Goal: Task Accomplishment & Management: Use online tool/utility

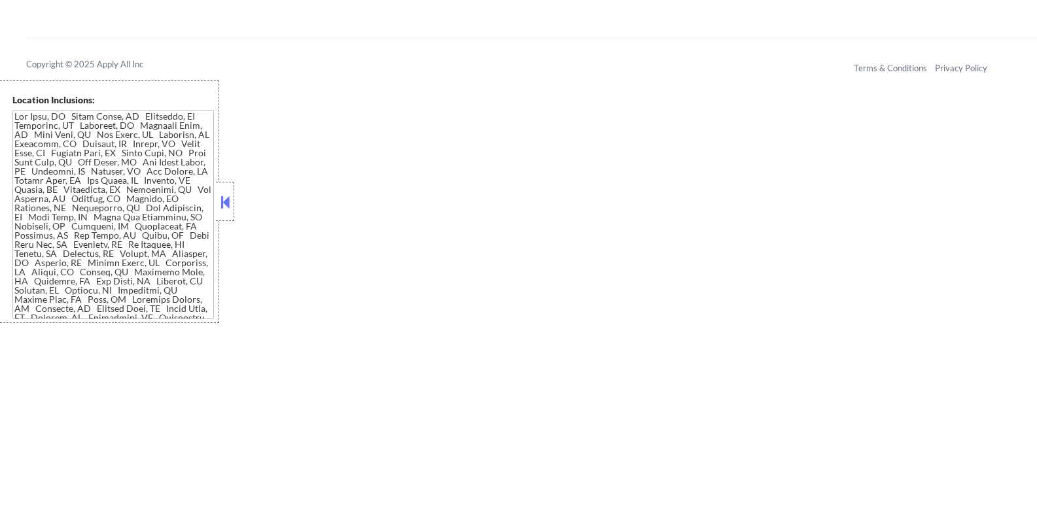
scroll to position [1364, 0]
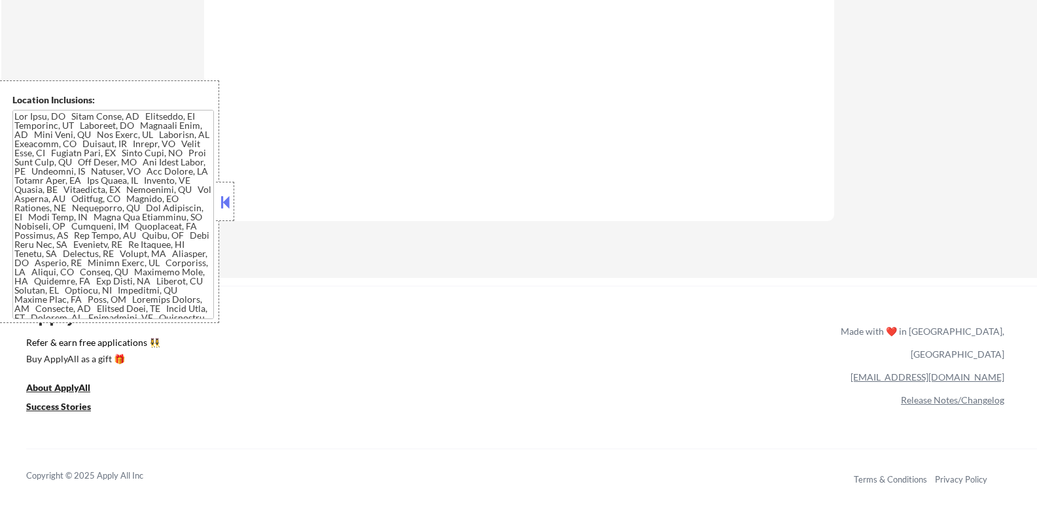
scroll to position [625, 0]
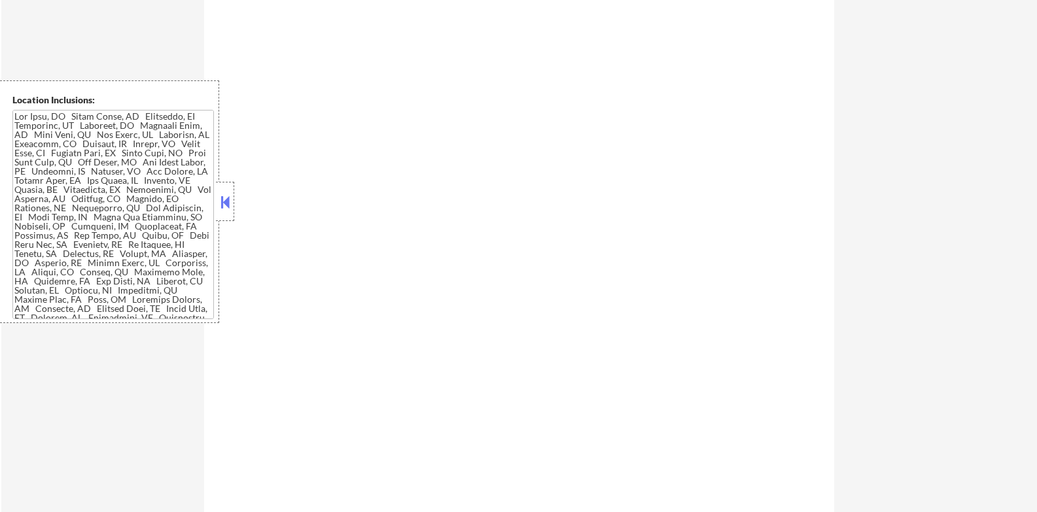
select select ""pending""
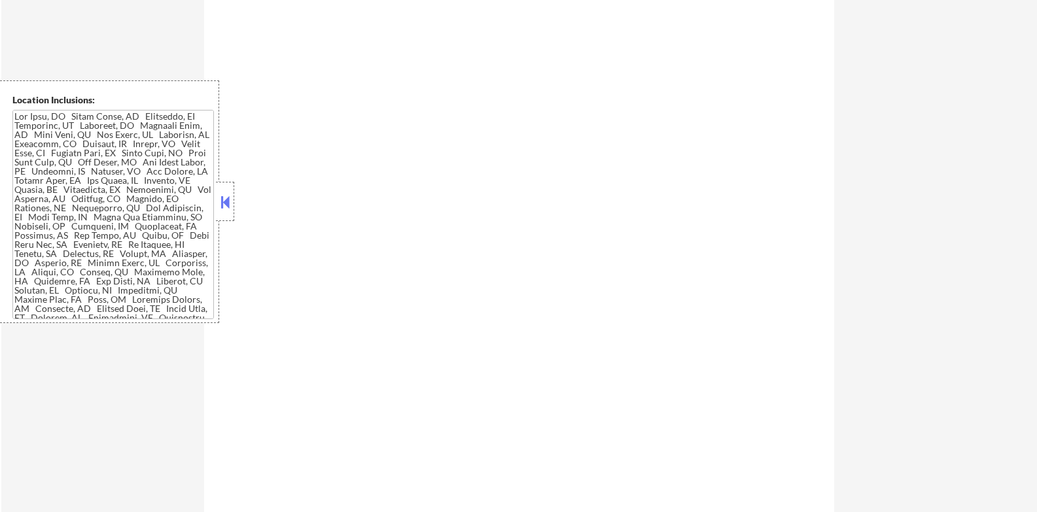
select select ""pending""
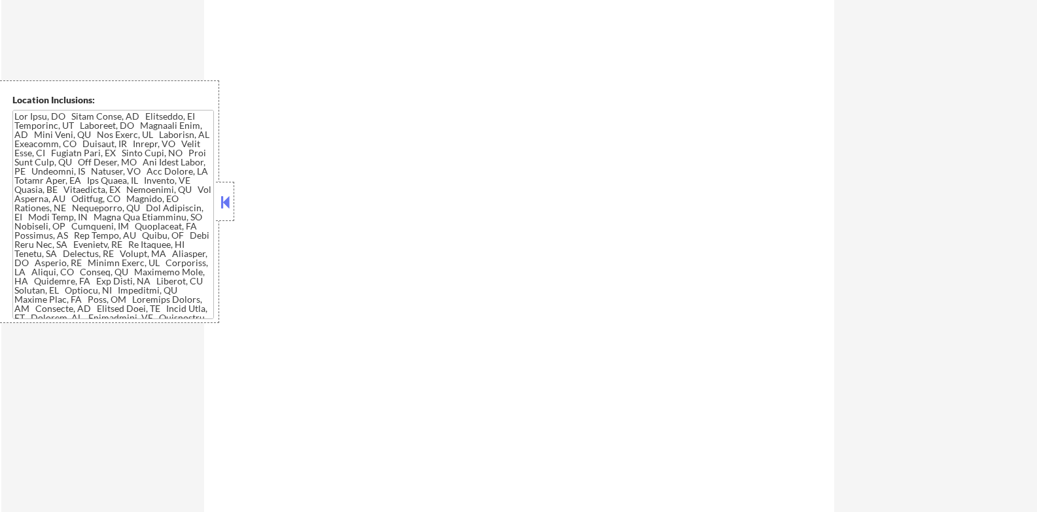
select select ""pending""
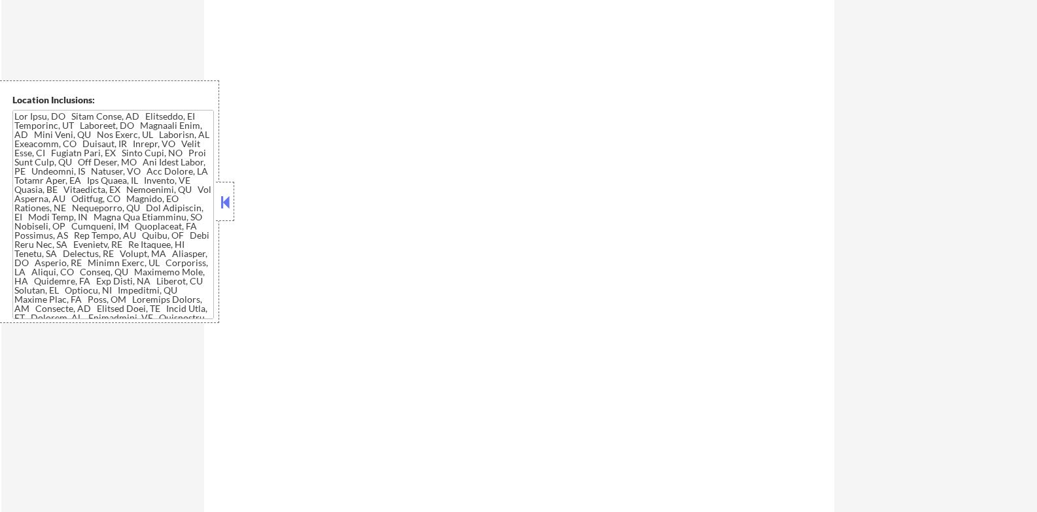
select select ""pending""
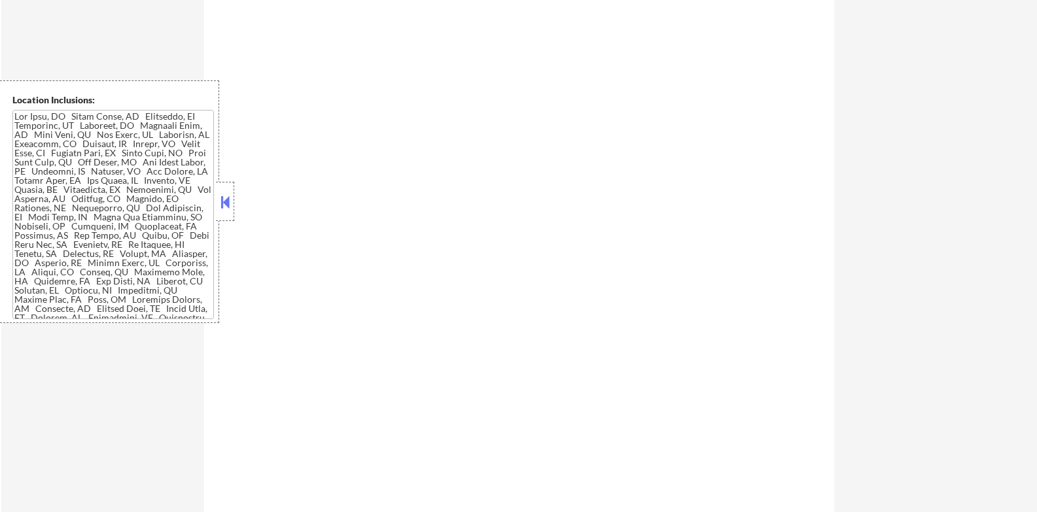
select select ""pending""
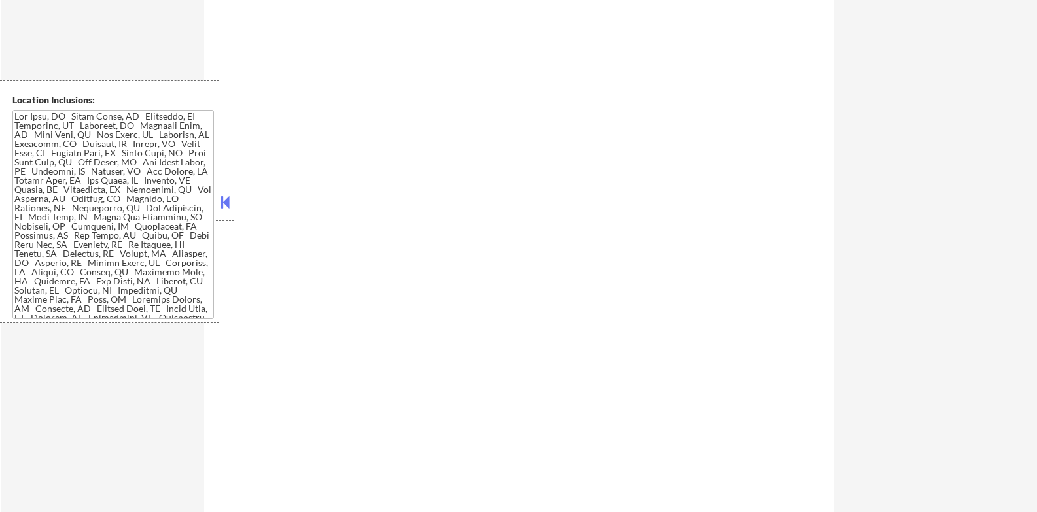
select select ""pending""
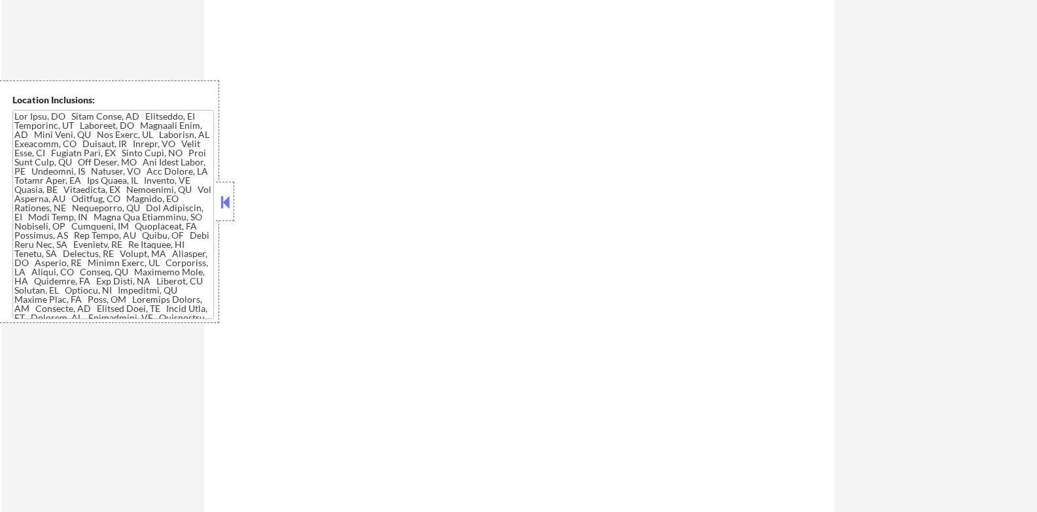
select select ""pending""
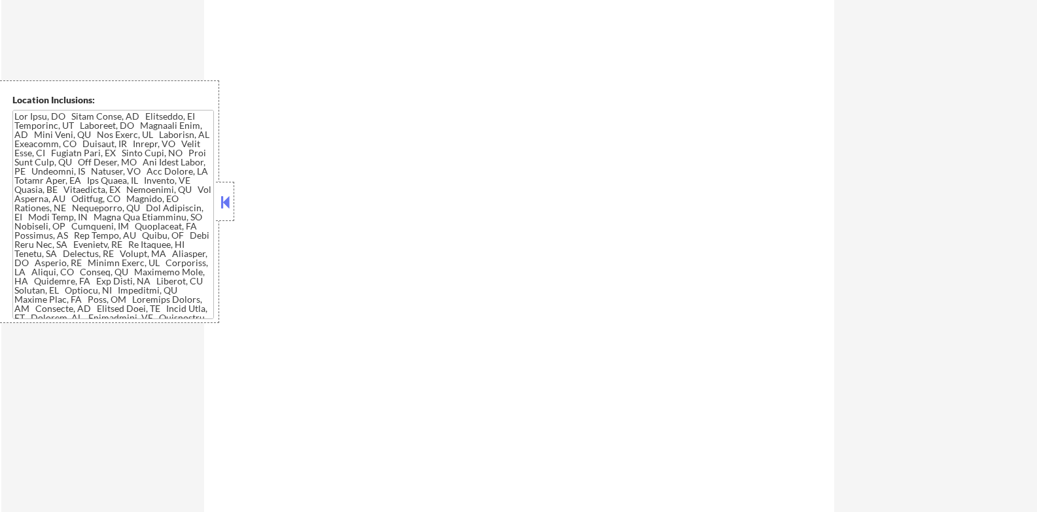
select select ""pending""
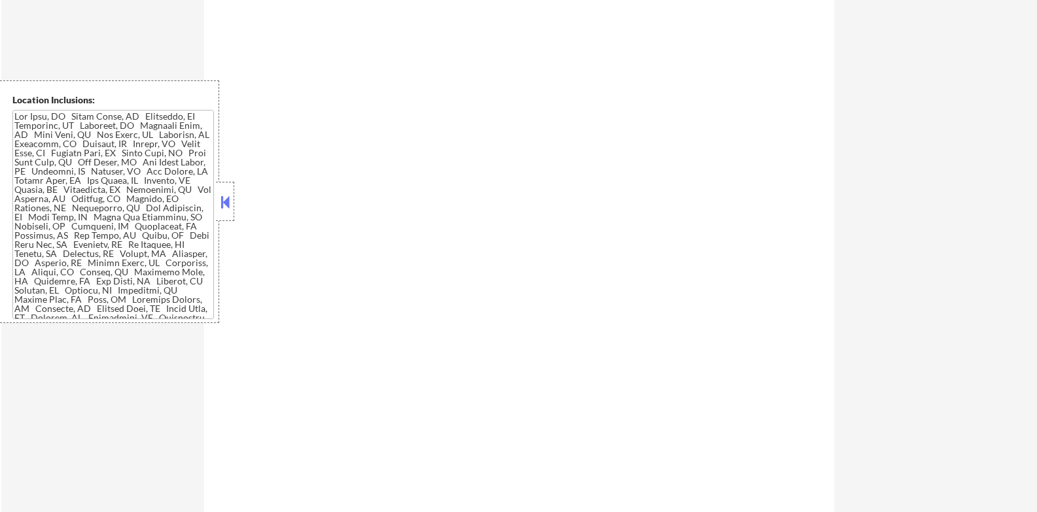
select select ""pending""
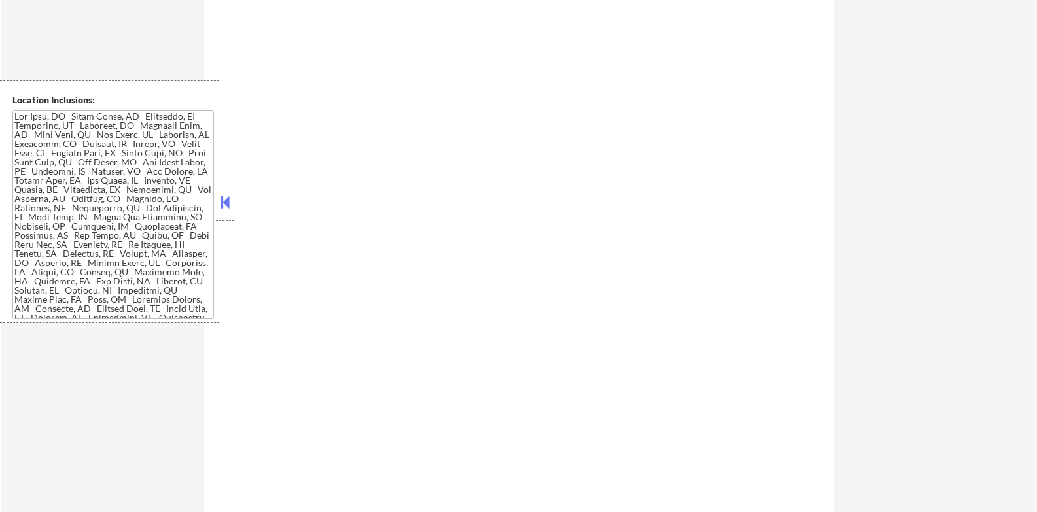
select select ""pending""
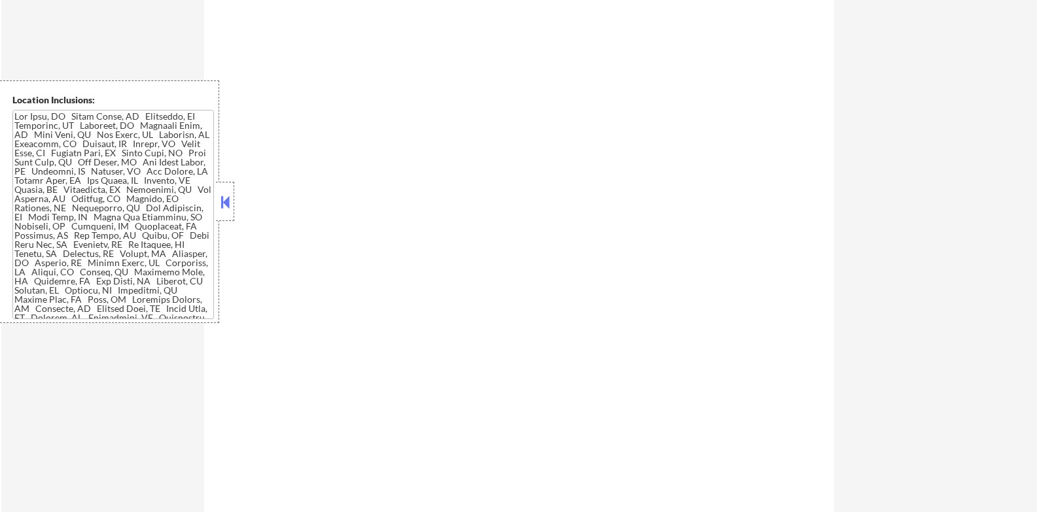
select select ""pending""
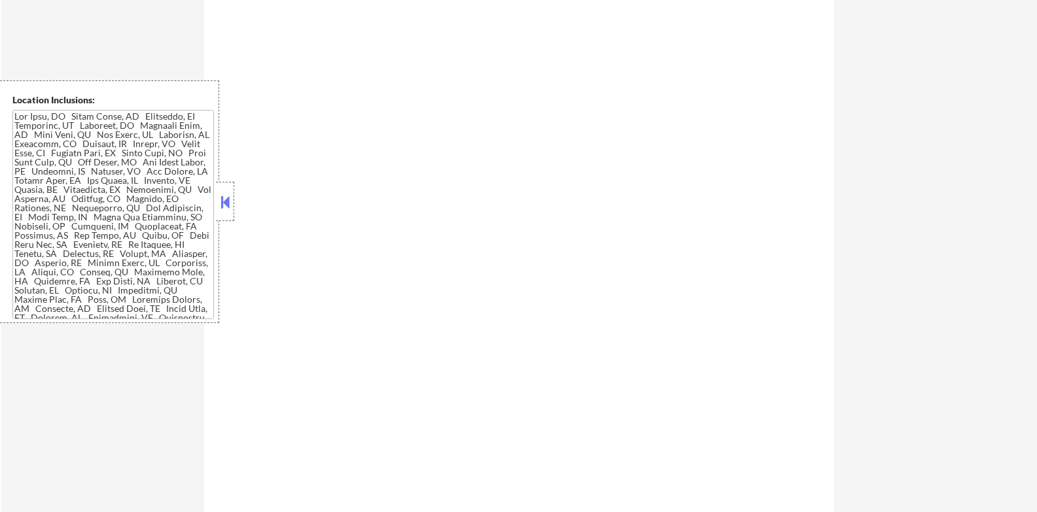
select select ""pending""
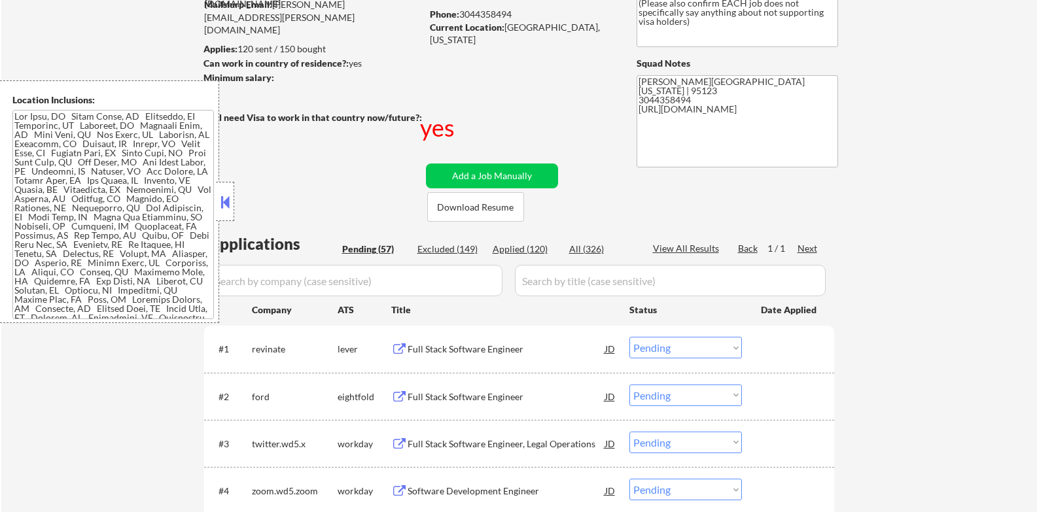
scroll to position [109, 0]
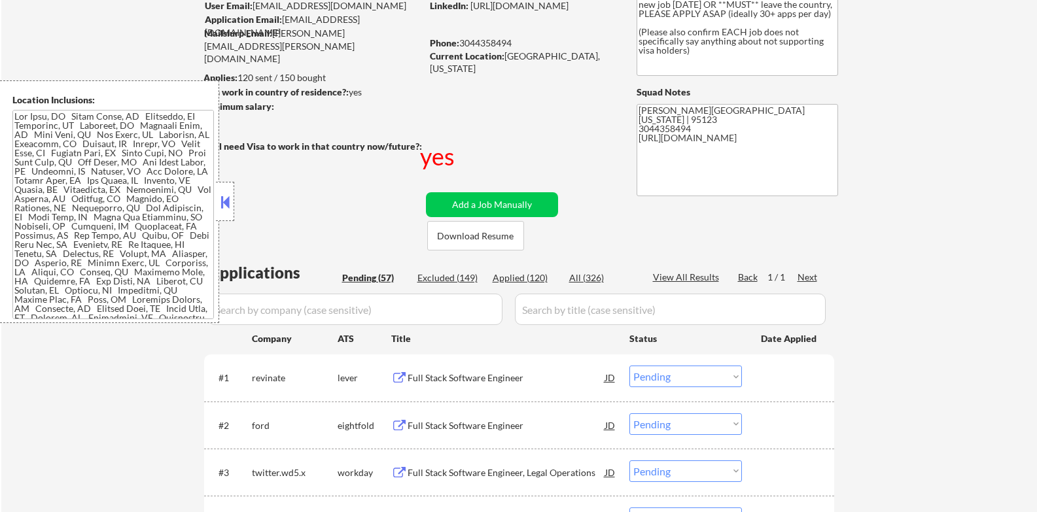
click at [226, 198] on button at bounding box center [225, 202] width 14 height 20
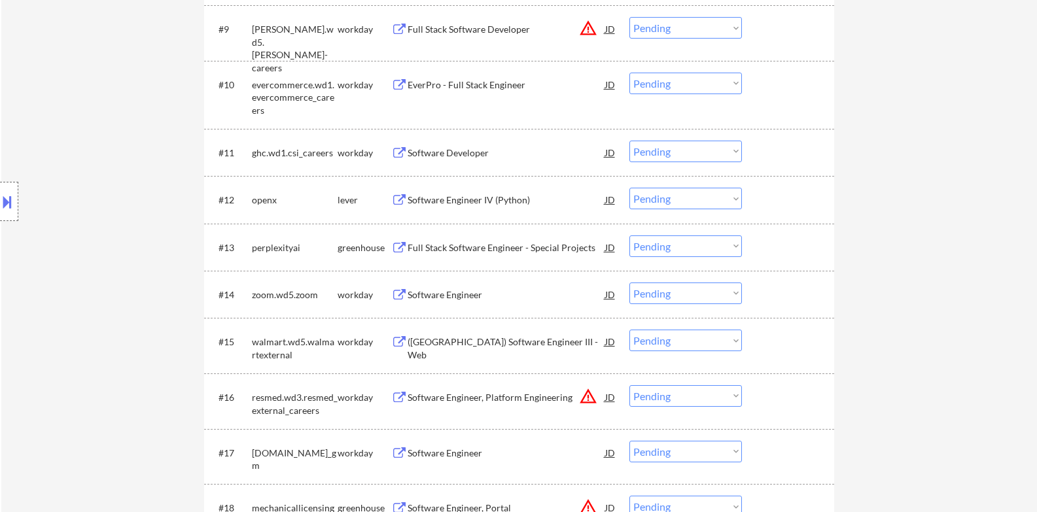
scroll to position [872, 0]
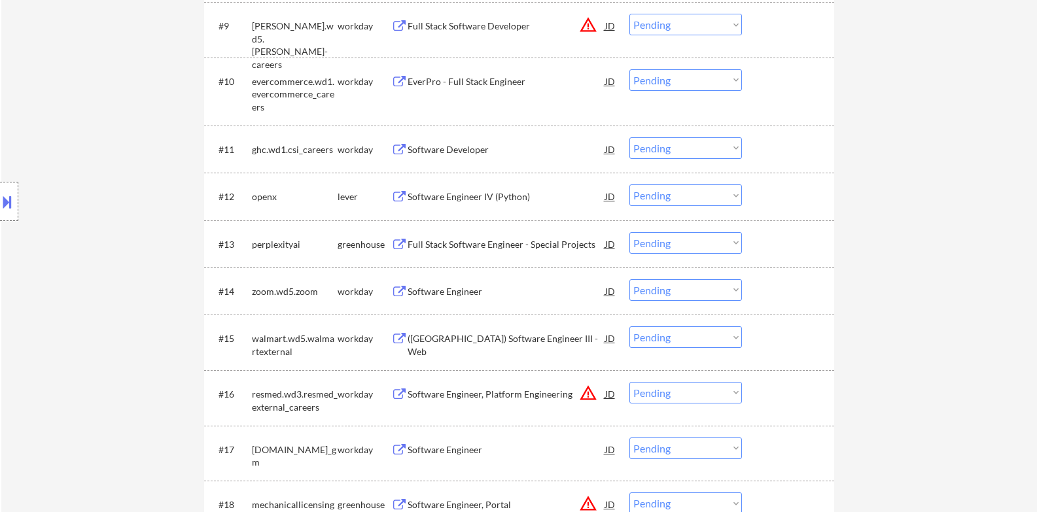
click at [510, 177] on div "#12 openx lever Software Engineer IV (Python) JD Choose an option... Pending Ap…" at bounding box center [519, 196] width 630 height 47
click at [245, 264] on div "#13 perplexityai greenhouse Full Stack Software Engineer - Special Projects JD …" at bounding box center [519, 243] width 630 height 47
click at [130, 243] on div "Location Inclusions:" at bounding box center [117, 201] width 234 height 243
click at [489, 203] on div "Software Engineer IV (Python)" at bounding box center [507, 196] width 198 height 24
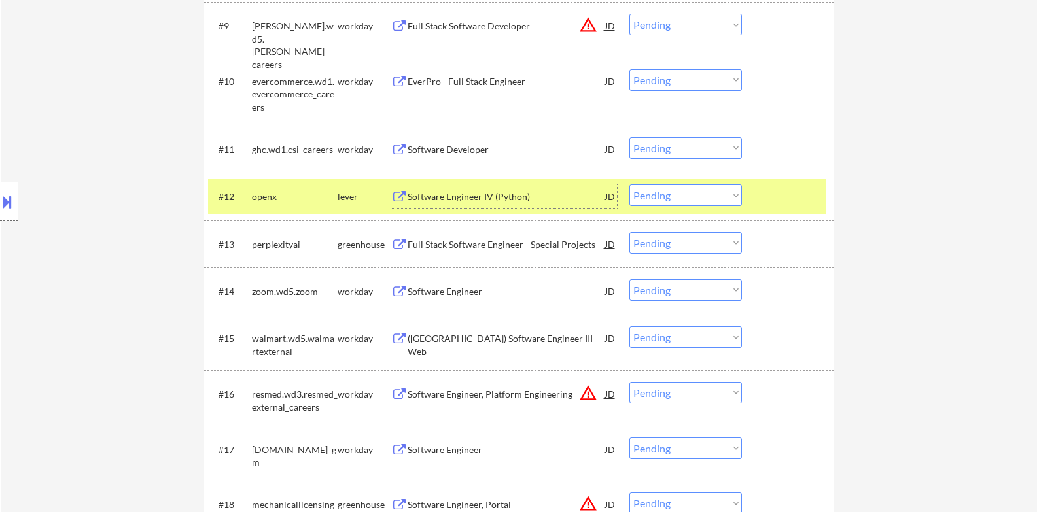
click at [500, 201] on div "Software Engineer IV (Python)" at bounding box center [507, 196] width 198 height 13
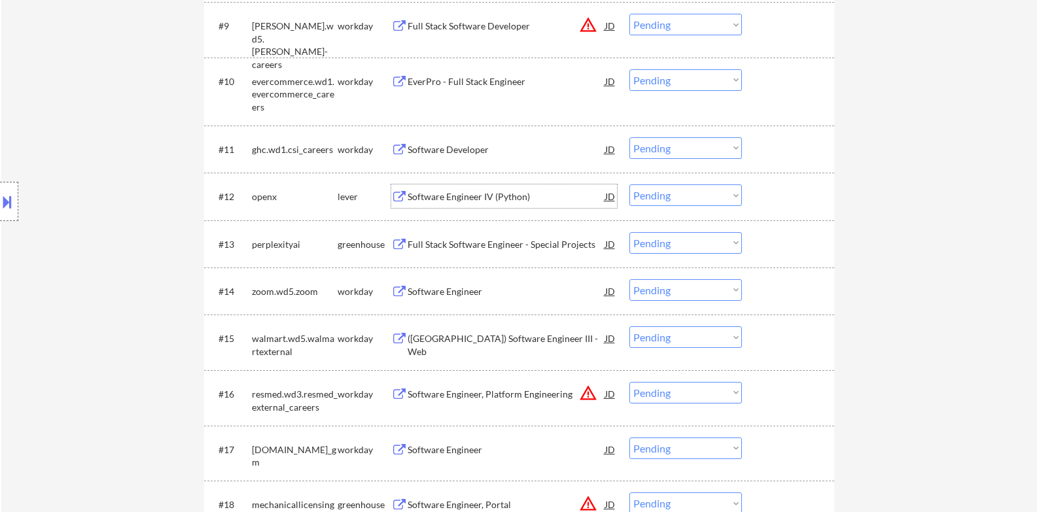
click at [678, 197] on select "Choose an option... Pending Applied Excluded (Questions) Excluded (Expired) Exc…" at bounding box center [685, 195] width 113 height 22
click at [629, 184] on select "Choose an option... Pending Applied Excluded (Questions) Excluded (Expired) Exc…" at bounding box center [685, 195] width 113 height 22
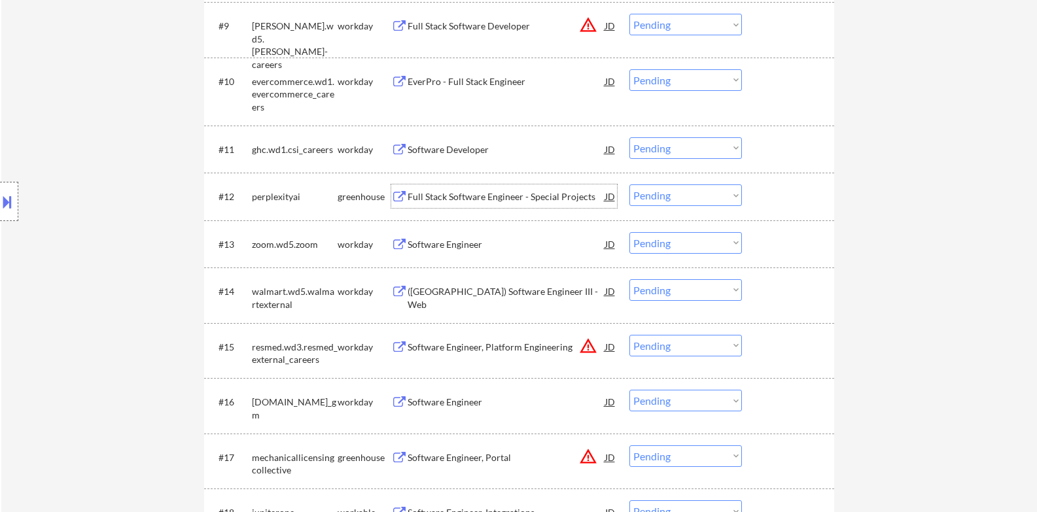
click at [498, 196] on div "Full Stack Software Engineer - Special Projects" at bounding box center [507, 196] width 198 height 13
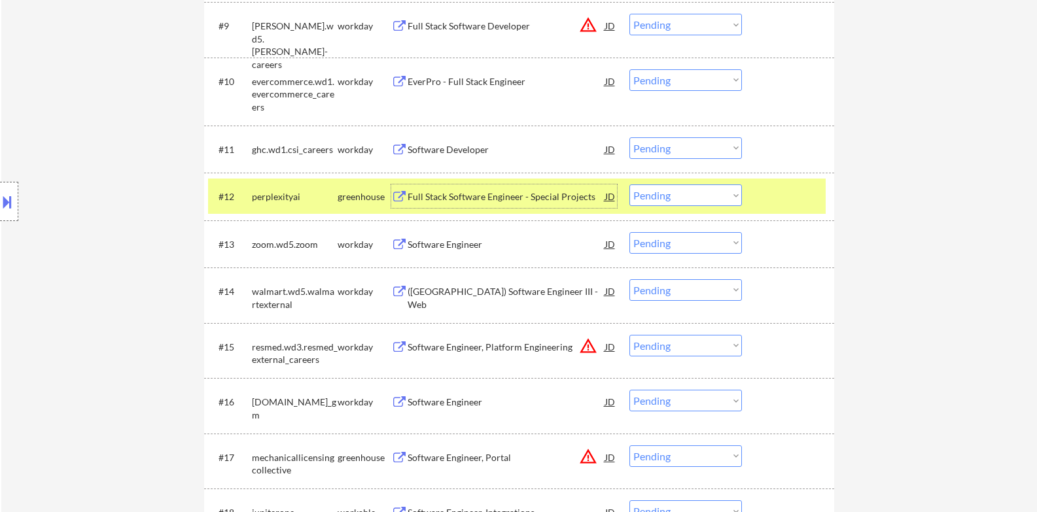
click at [696, 192] on select "Choose an option... Pending Applied Excluded (Questions) Excluded (Expired) Exc…" at bounding box center [685, 195] width 113 height 22
click at [629, 184] on select "Choose an option... Pending Applied Excluded (Questions) Excluded (Expired) Exc…" at bounding box center [685, 195] width 113 height 22
select select ""pending""
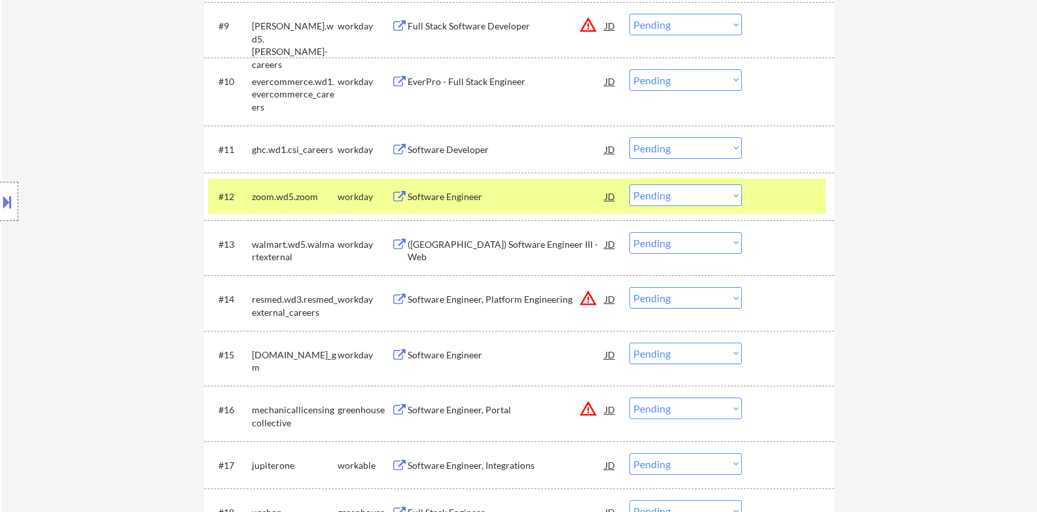
click at [776, 206] on div at bounding box center [790, 196] width 58 height 24
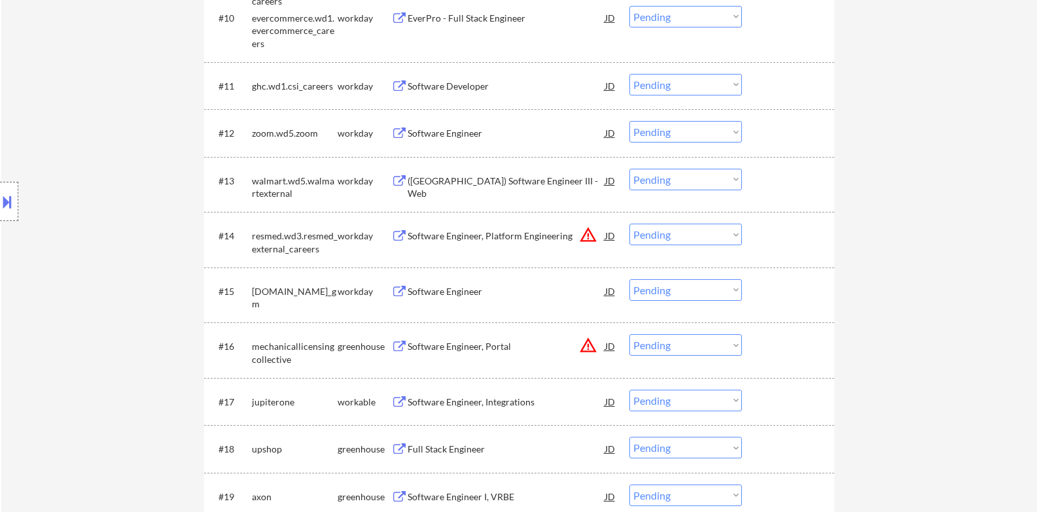
scroll to position [1090, 0]
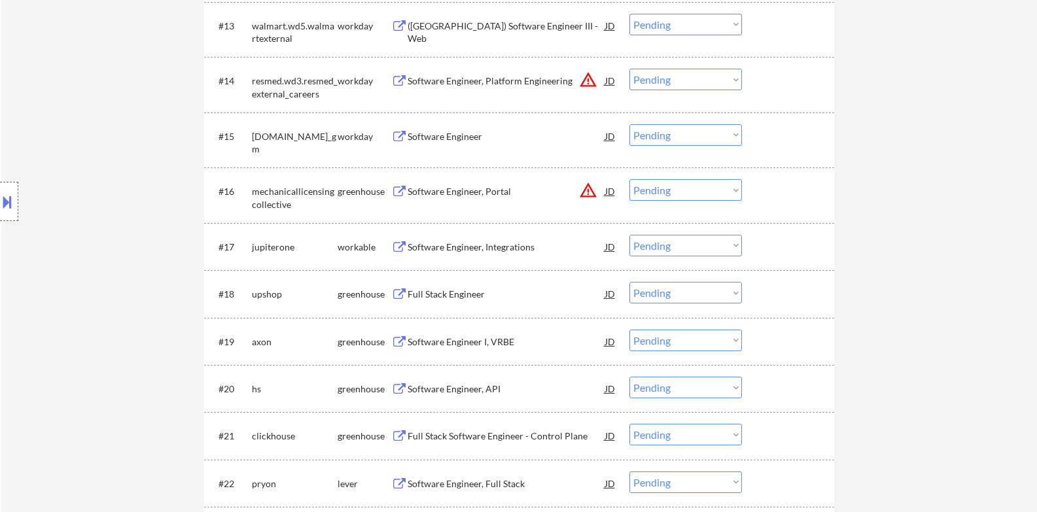
click at [487, 255] on div "Software Engineer, Integrations" at bounding box center [507, 247] width 198 height 24
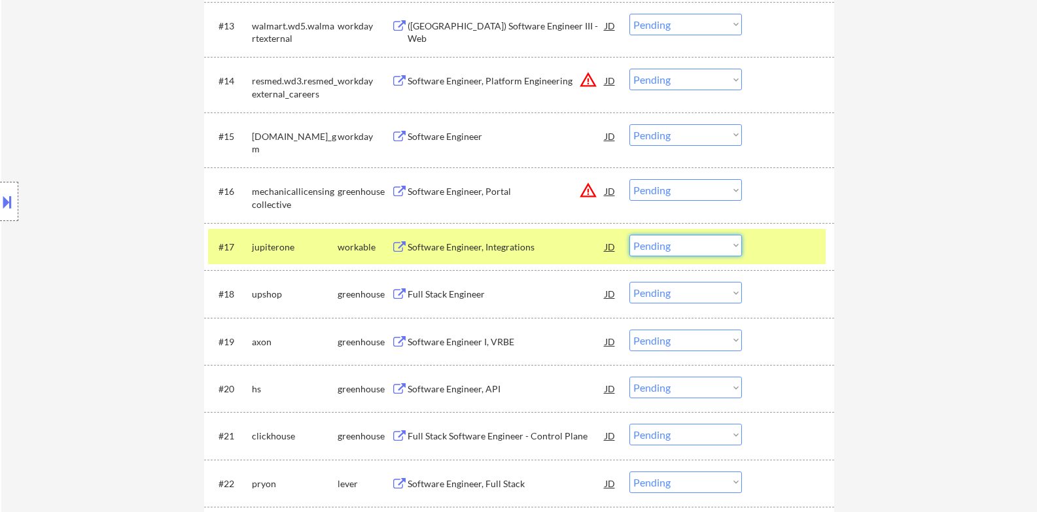
click at [667, 256] on select "Choose an option... Pending Applied Excluded (Questions) Excluded (Expired) Exc…" at bounding box center [685, 246] width 113 height 22
click at [629, 235] on select "Choose an option... Pending Applied Excluded (Questions) Excluded (Expired) Exc…" at bounding box center [685, 246] width 113 height 22
click at [778, 258] on div at bounding box center [790, 247] width 58 height 24
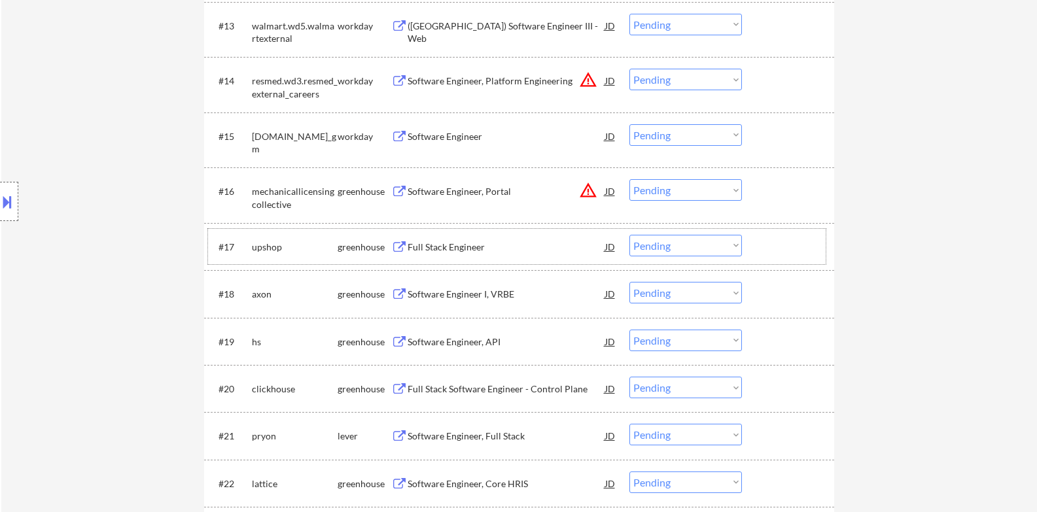
scroll to position [1199, 0]
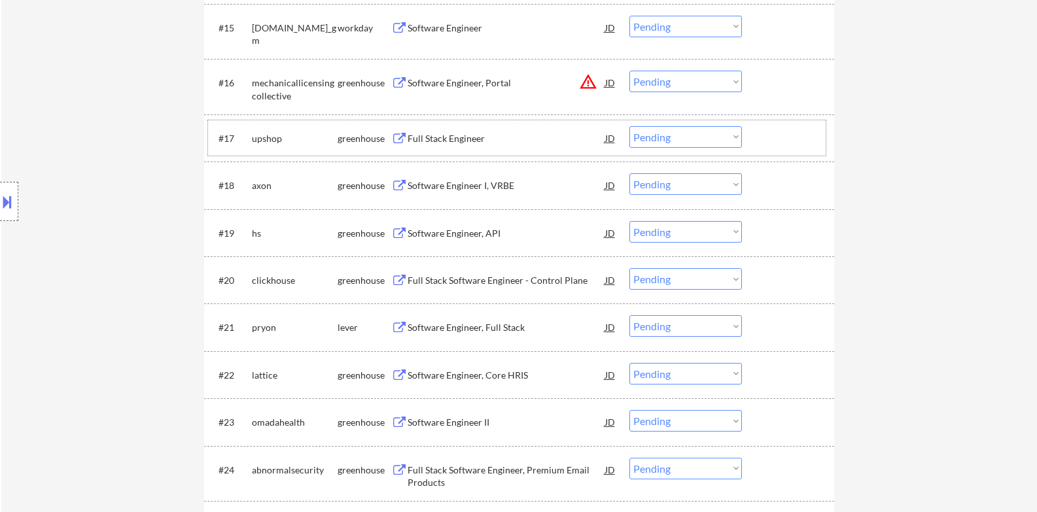
click at [479, 141] on div "Full Stack Engineer" at bounding box center [507, 138] width 198 height 13
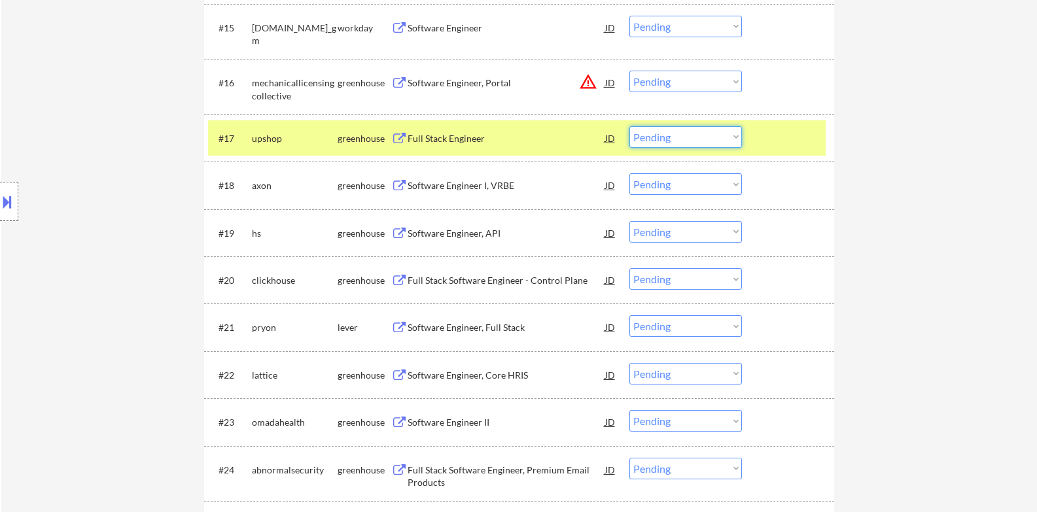
click at [684, 137] on select "Choose an option... Pending Applied Excluded (Questions) Excluded (Expired) Exc…" at bounding box center [685, 137] width 113 height 22
click at [629, 126] on select "Choose an option... Pending Applied Excluded (Questions) Excluded (Expired) Exc…" at bounding box center [685, 137] width 113 height 22
click at [788, 131] on div at bounding box center [790, 138] width 58 height 24
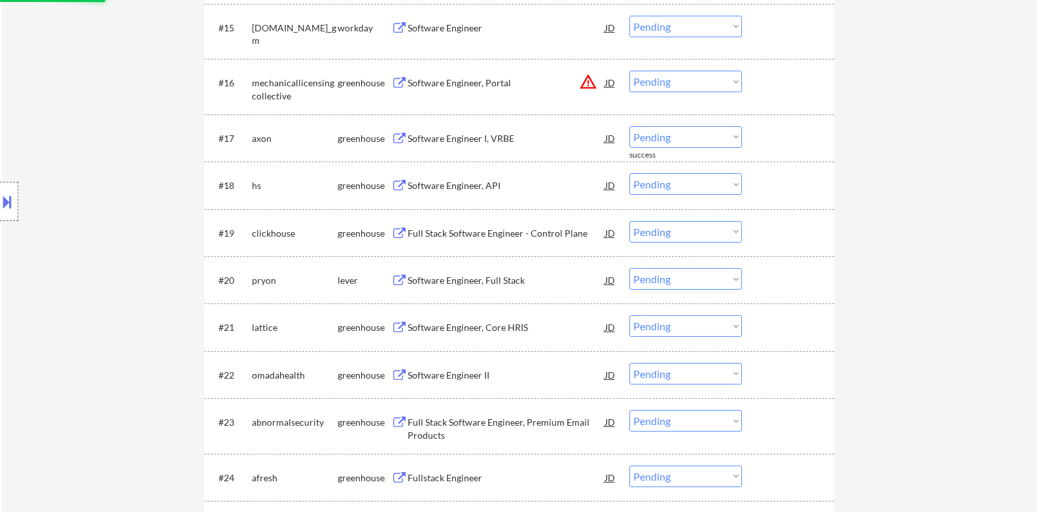
click at [494, 138] on div "Software Engineer I, VRBE" at bounding box center [507, 138] width 198 height 13
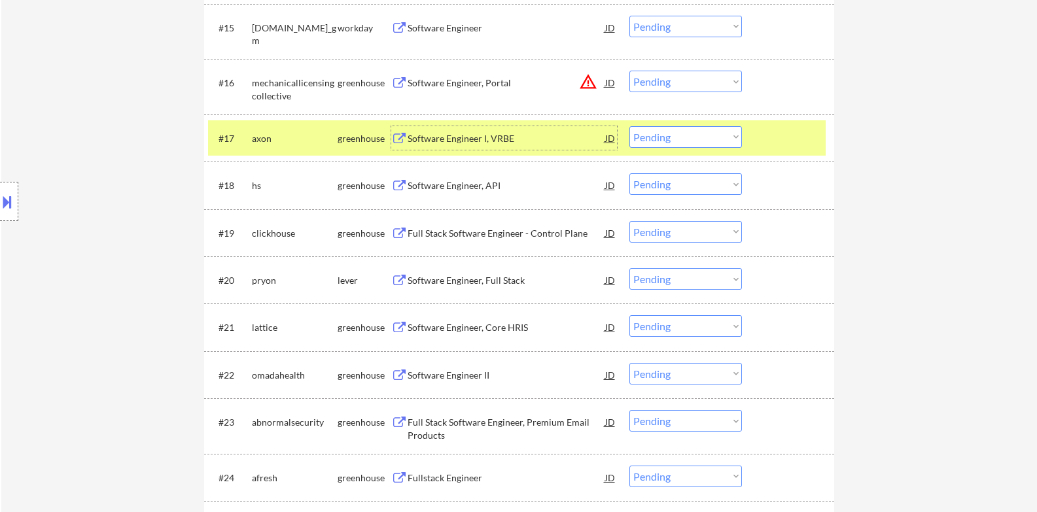
click at [0, 217] on div at bounding box center [9, 201] width 18 height 39
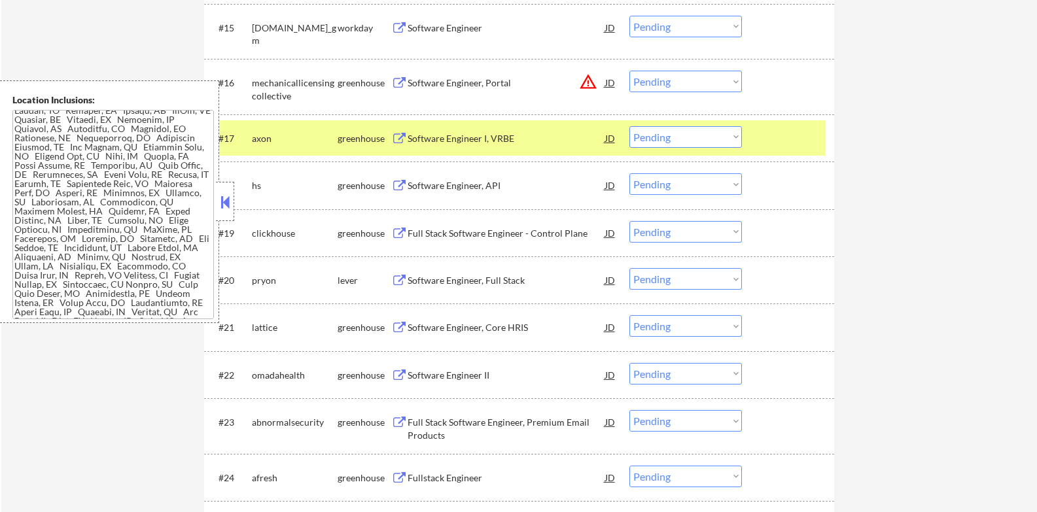
scroll to position [154, 0]
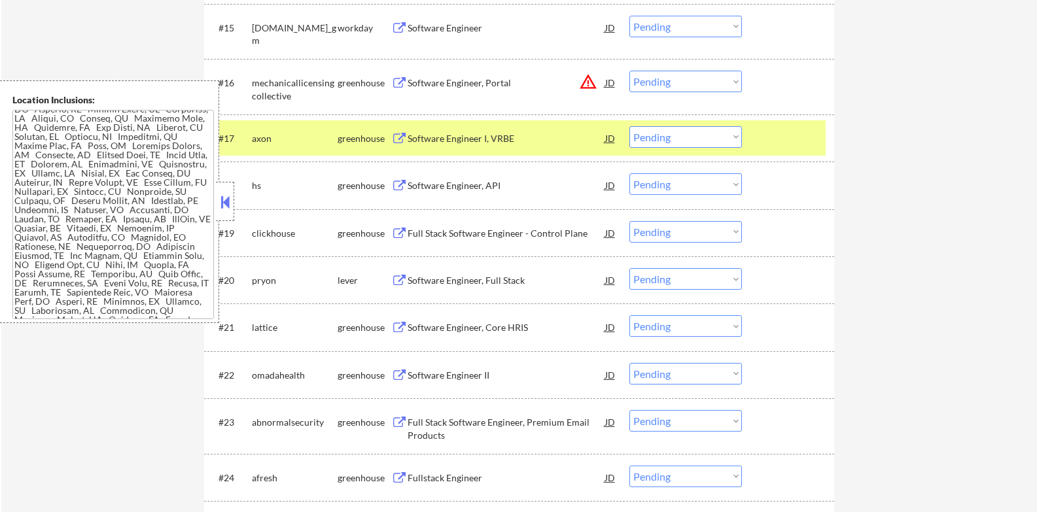
click at [455, 140] on div "Software Engineer I, VRBE" at bounding box center [507, 138] width 198 height 13
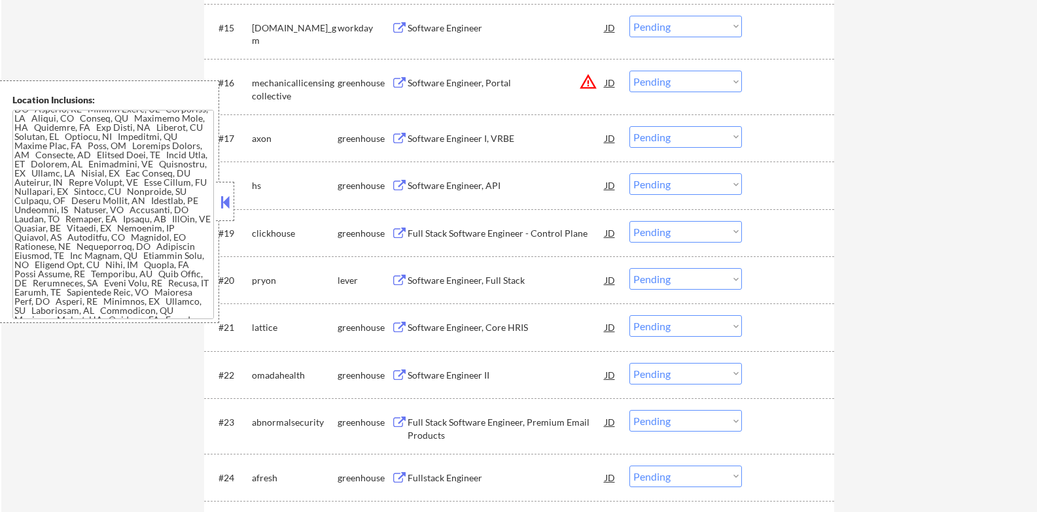
click at [226, 192] on button at bounding box center [225, 202] width 14 height 20
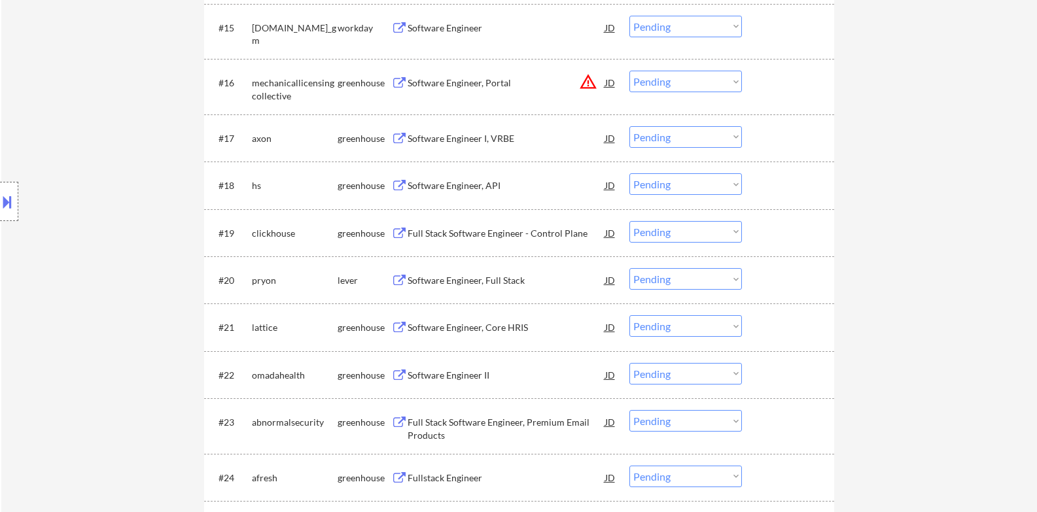
click at [695, 135] on select "Choose an option... Pending Applied Excluded (Questions) Excluded (Expired) Exc…" at bounding box center [685, 137] width 113 height 22
click at [629, 126] on select "Choose an option... Pending Applied Excluded (Questions) Excluded (Expired) Exc…" at bounding box center [685, 137] width 113 height 22
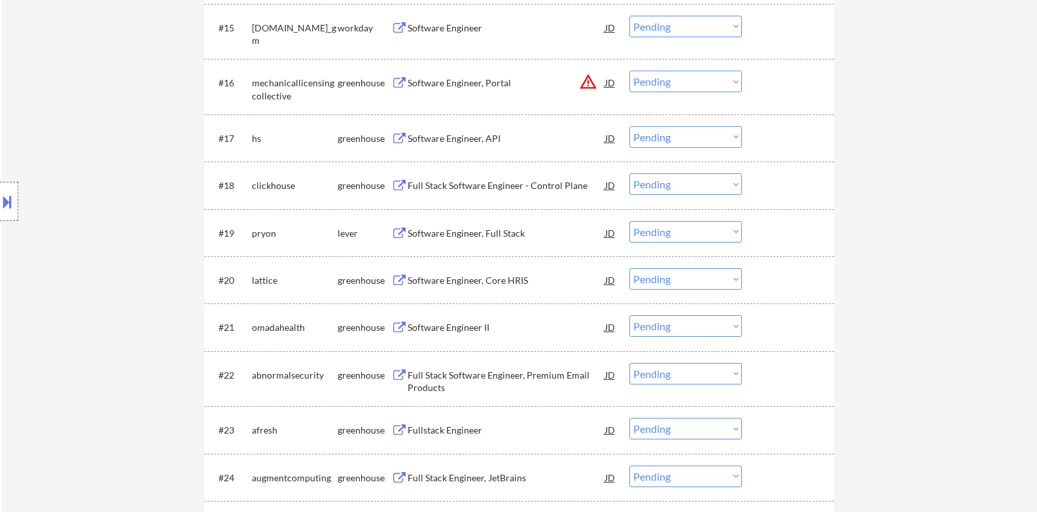
click at [474, 142] on div "Software Engineer, API" at bounding box center [507, 138] width 198 height 13
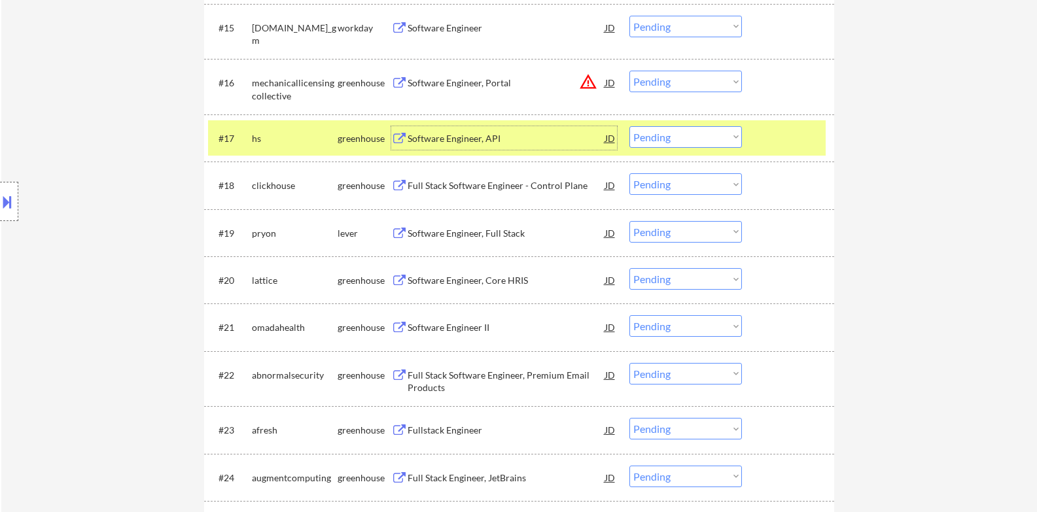
click at [679, 128] on select "Choose an option... Pending Applied Excluded (Questions) Excluded (Expired) Exc…" at bounding box center [685, 137] width 113 height 22
click at [629, 126] on select "Choose an option... Pending Applied Excluded (Questions) Excluded (Expired) Exc…" at bounding box center [685, 137] width 113 height 22
click at [795, 141] on div at bounding box center [790, 138] width 58 height 24
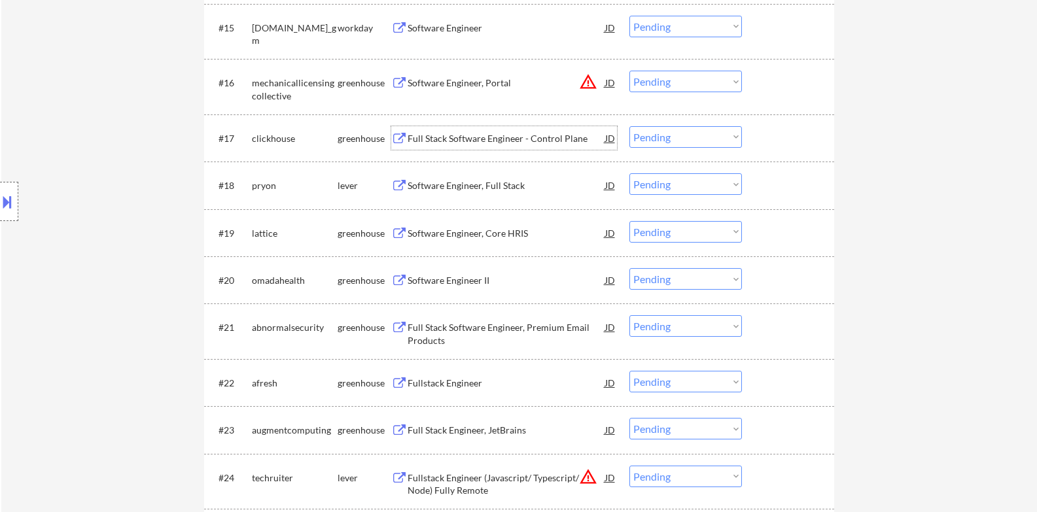
click at [483, 143] on div "Full Stack Software Engineer - Control Plane" at bounding box center [507, 138] width 198 height 13
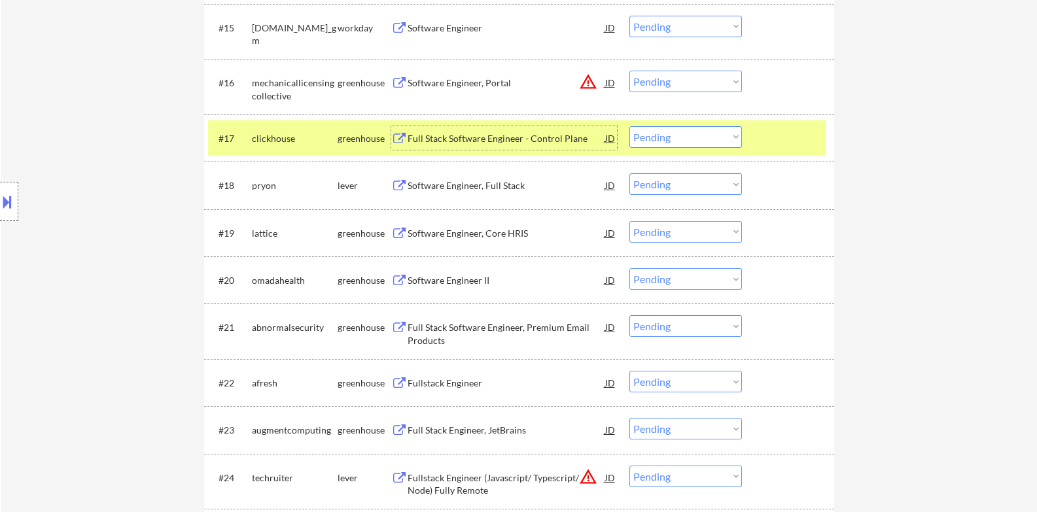
drag, startPoint x: 704, startPoint y: 141, endPoint x: 702, endPoint y: 147, distance: 6.8
click at [704, 141] on select "Choose an option... Pending Applied Excluded (Questions) Excluded (Expired) Exc…" at bounding box center [685, 137] width 113 height 22
click at [629, 126] on select "Choose an option... Pending Applied Excluded (Questions) Excluded (Expired) Exc…" at bounding box center [685, 137] width 113 height 22
click at [801, 139] on div at bounding box center [790, 138] width 58 height 24
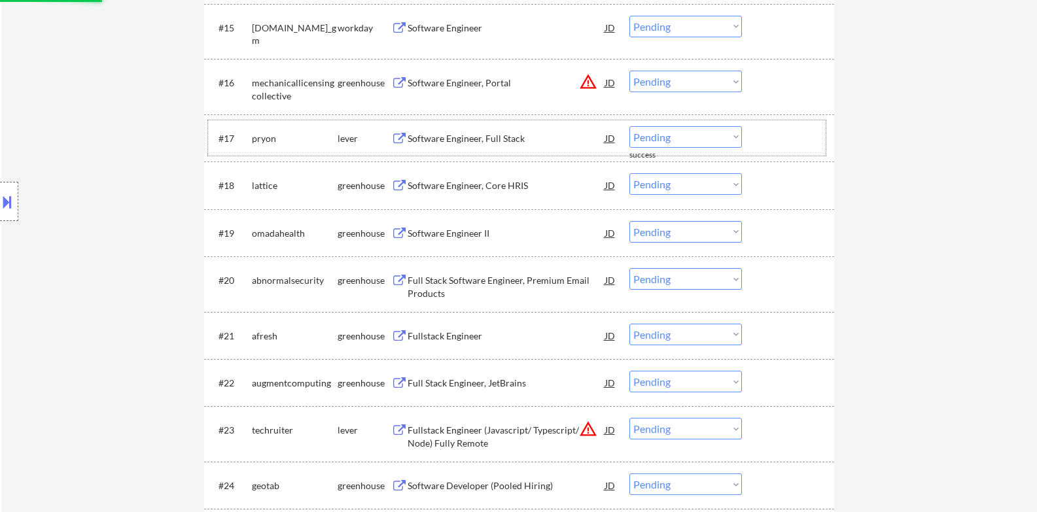
click at [471, 140] on div "Software Engineer, Full Stack" at bounding box center [507, 138] width 198 height 13
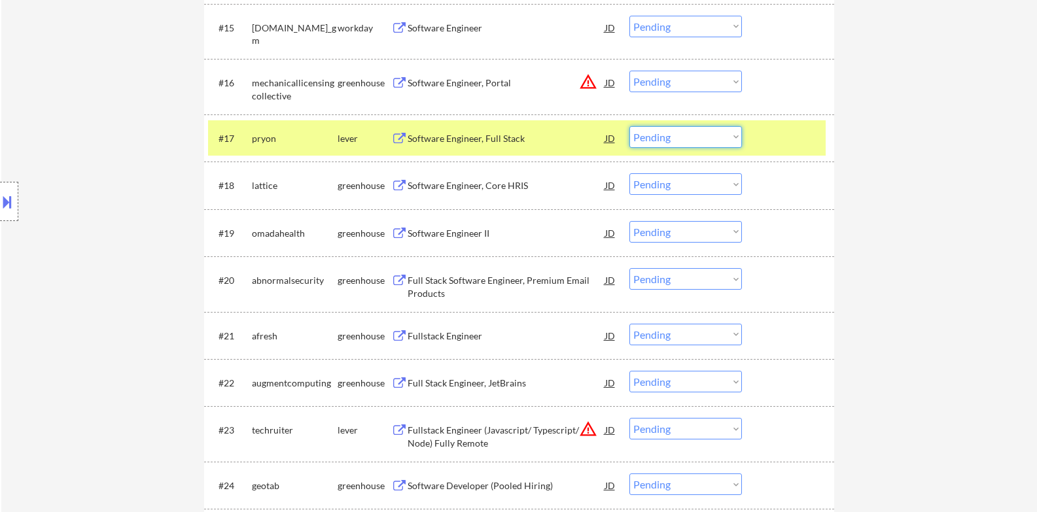
click at [687, 135] on select "Choose an option... Pending Applied Excluded (Questions) Excluded (Expired) Exc…" at bounding box center [685, 137] width 113 height 22
click at [629, 126] on select "Choose an option... Pending Applied Excluded (Questions) Excluded (Expired) Exc…" at bounding box center [685, 137] width 113 height 22
click at [780, 141] on div at bounding box center [790, 138] width 58 height 24
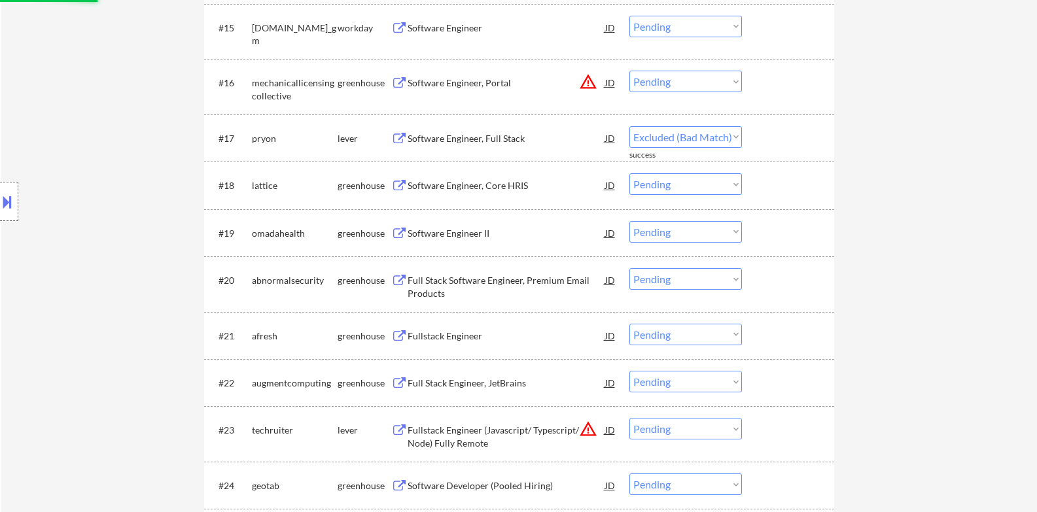
select select ""pending""
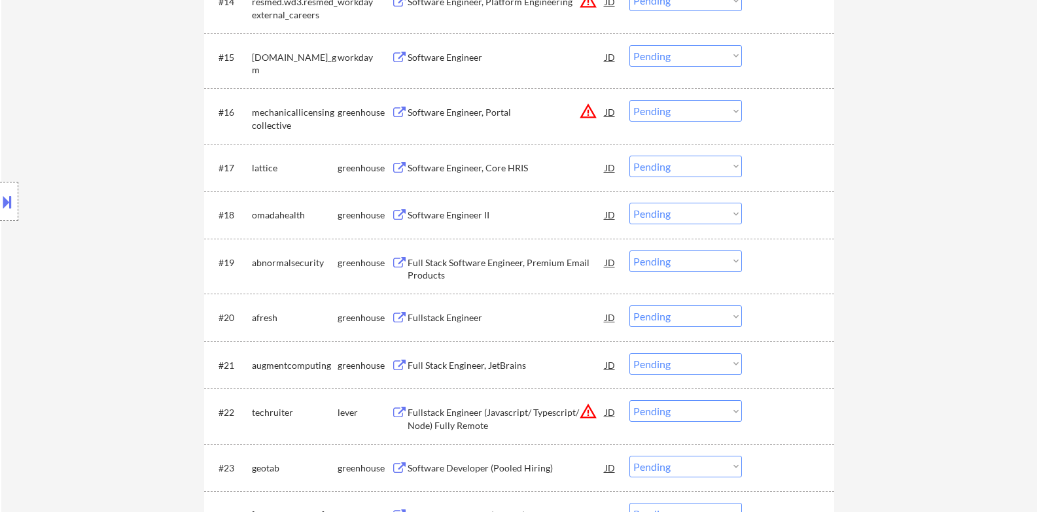
scroll to position [1199, 0]
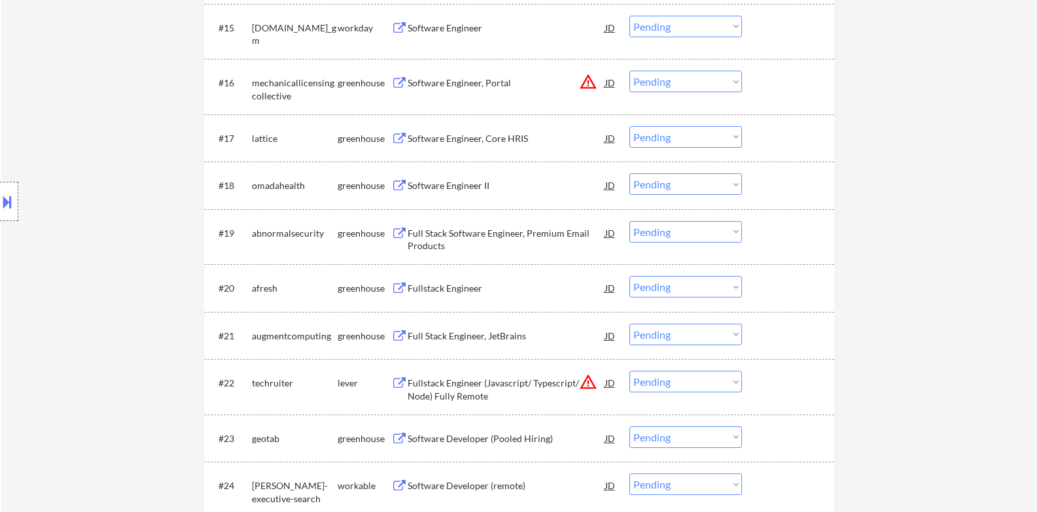
click at [585, 82] on button "warning_amber" at bounding box center [588, 82] width 18 height 18
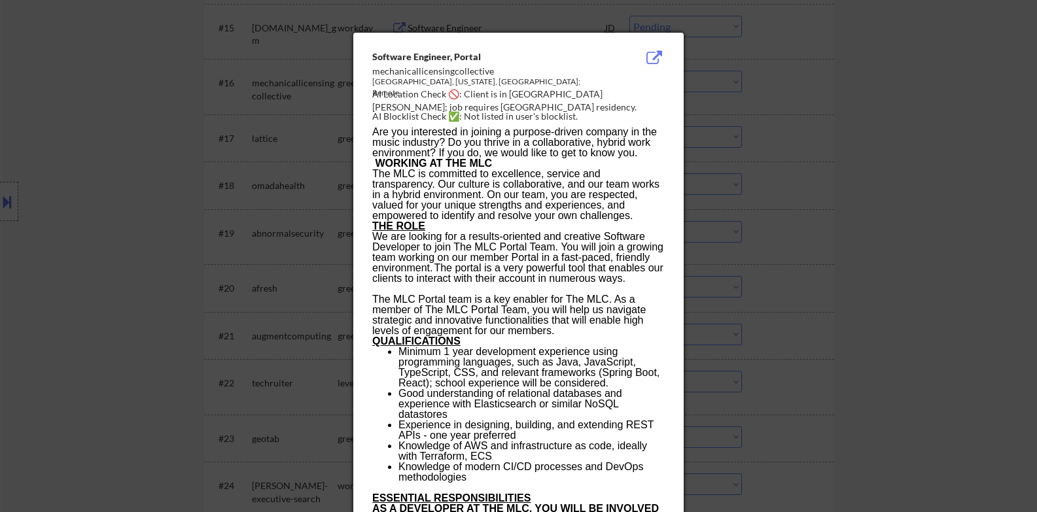
click at [782, 144] on div at bounding box center [518, 256] width 1037 height 512
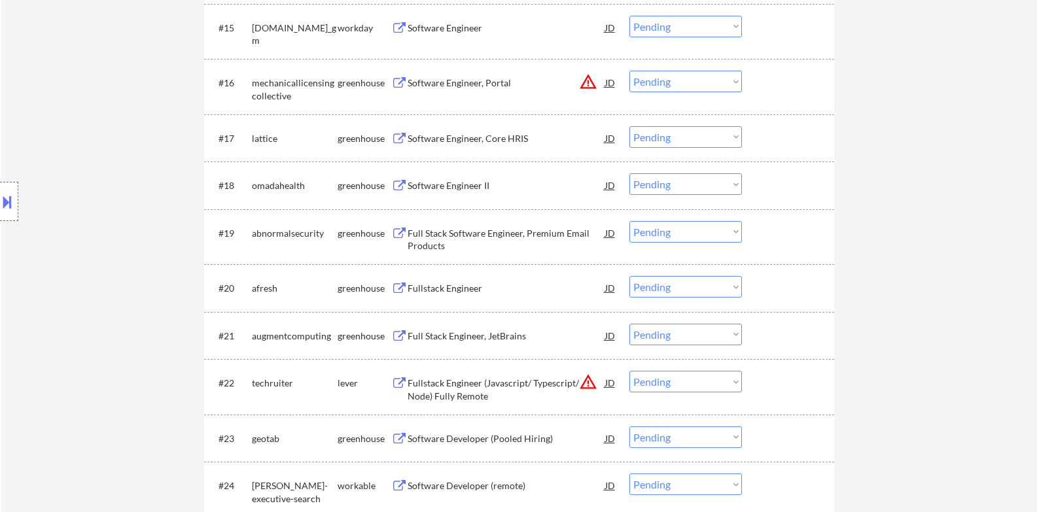
click at [490, 90] on div "Software Engineer, Portal" at bounding box center [507, 83] width 198 height 24
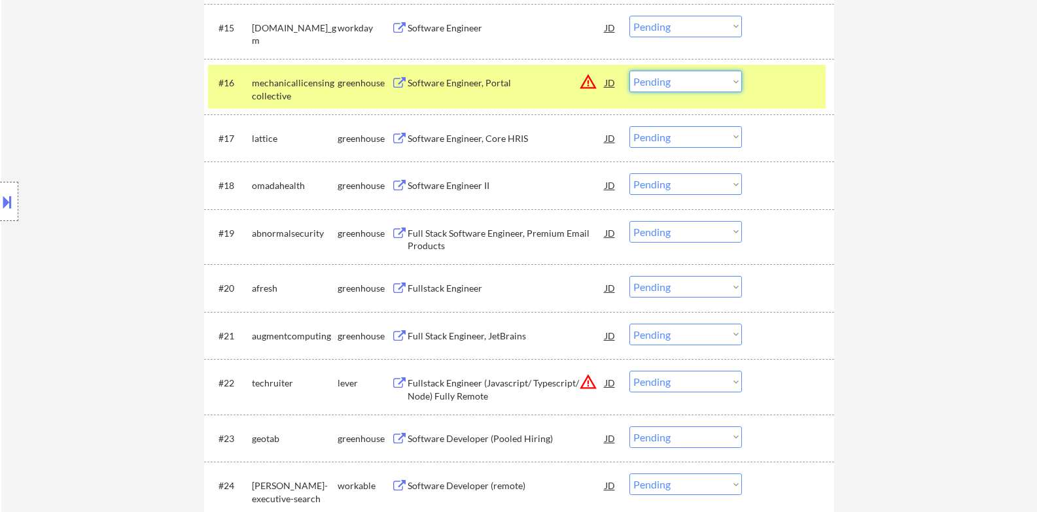
click at [707, 78] on select "Choose an option... Pending Applied Excluded (Questions) Excluded (Expired) Exc…" at bounding box center [685, 82] width 113 height 22
click at [629, 71] on select "Choose an option... Pending Applied Excluded (Questions) Excluded (Expired) Exc…" at bounding box center [685, 82] width 113 height 22
click at [778, 86] on div at bounding box center [790, 83] width 58 height 24
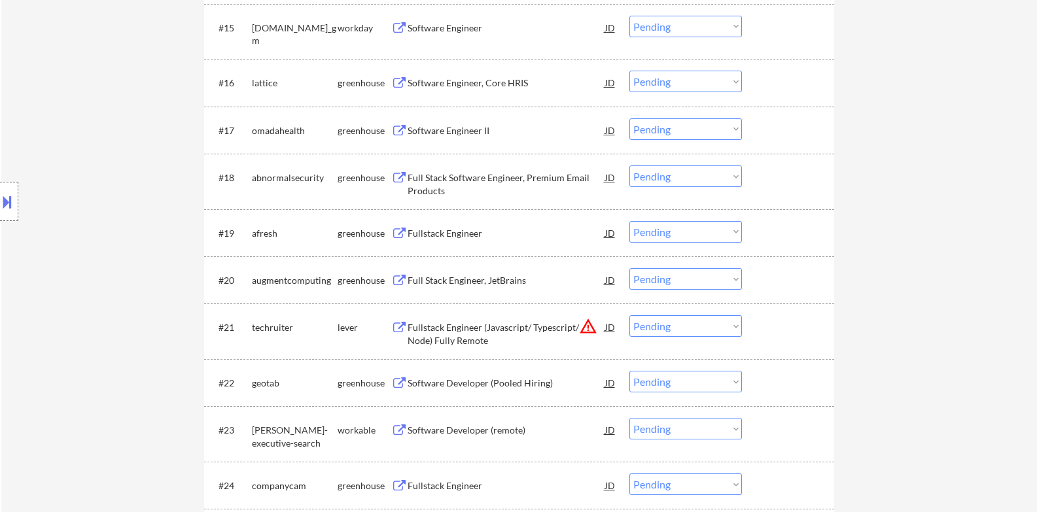
click at [456, 82] on div "Software Engineer, Core HRIS" at bounding box center [507, 83] width 198 height 13
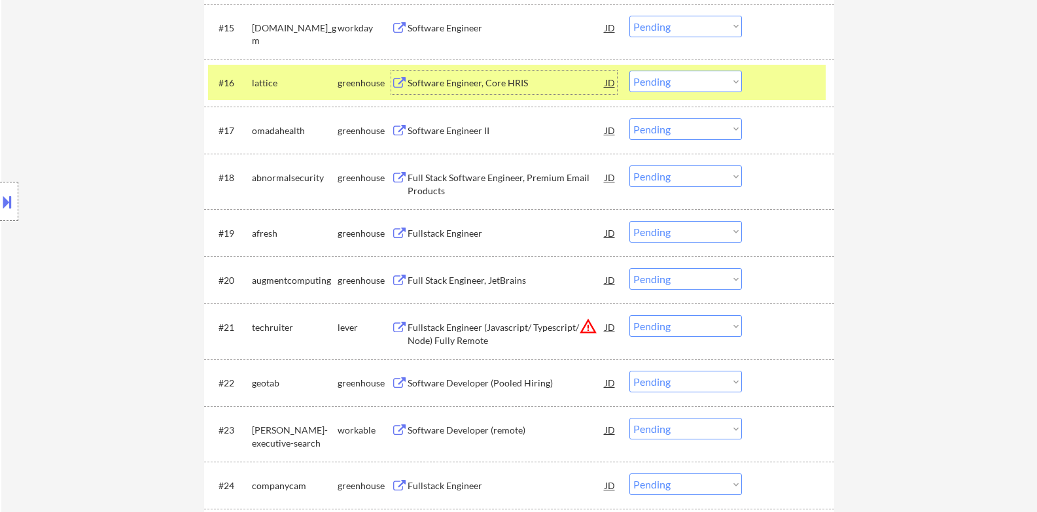
click at [668, 80] on select "Choose an option... Pending Applied Excluded (Questions) Excluded (Expired) Exc…" at bounding box center [685, 82] width 113 height 22
click at [629, 71] on select "Choose an option... Pending Applied Excluded (Questions) Excluded (Expired) Exc…" at bounding box center [685, 82] width 113 height 22
click at [779, 79] on div at bounding box center [790, 83] width 58 height 24
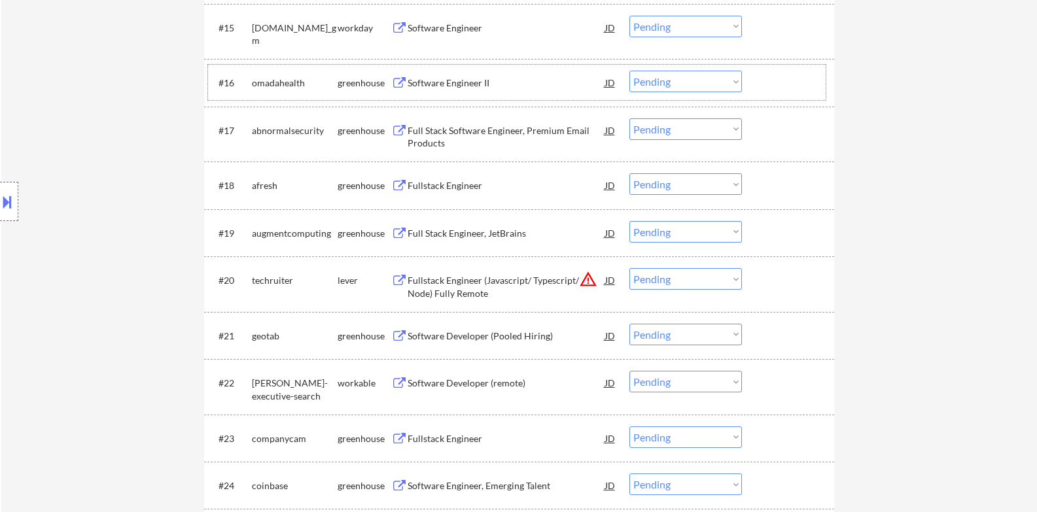
click at [487, 82] on div "Software Engineer II" at bounding box center [507, 83] width 198 height 13
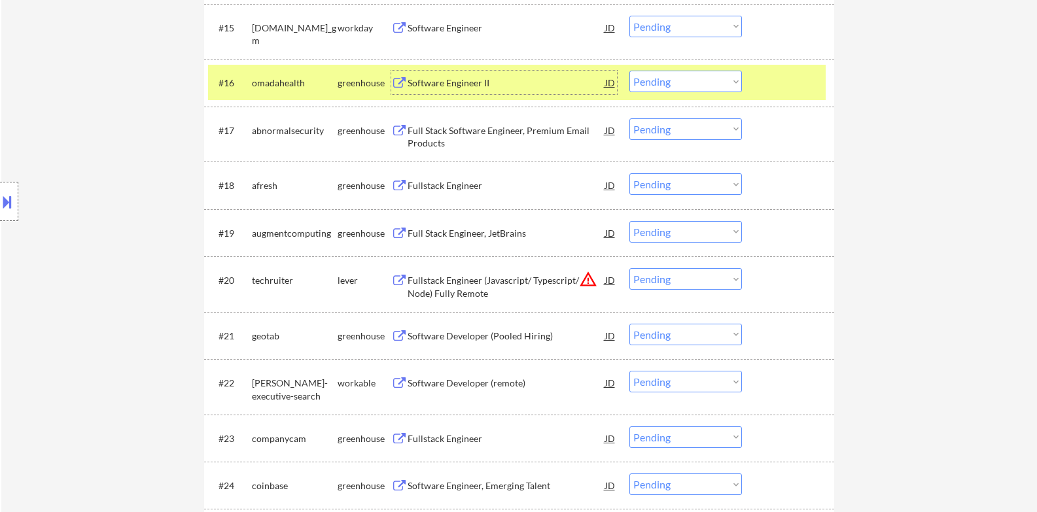
click at [674, 84] on select "Choose an option... Pending Applied Excluded (Questions) Excluded (Expired) Exc…" at bounding box center [685, 82] width 113 height 22
click at [629, 71] on select "Choose an option... Pending Applied Excluded (Questions) Excluded (Expired) Exc…" at bounding box center [685, 82] width 113 height 22
click at [765, 86] on div at bounding box center [790, 83] width 58 height 24
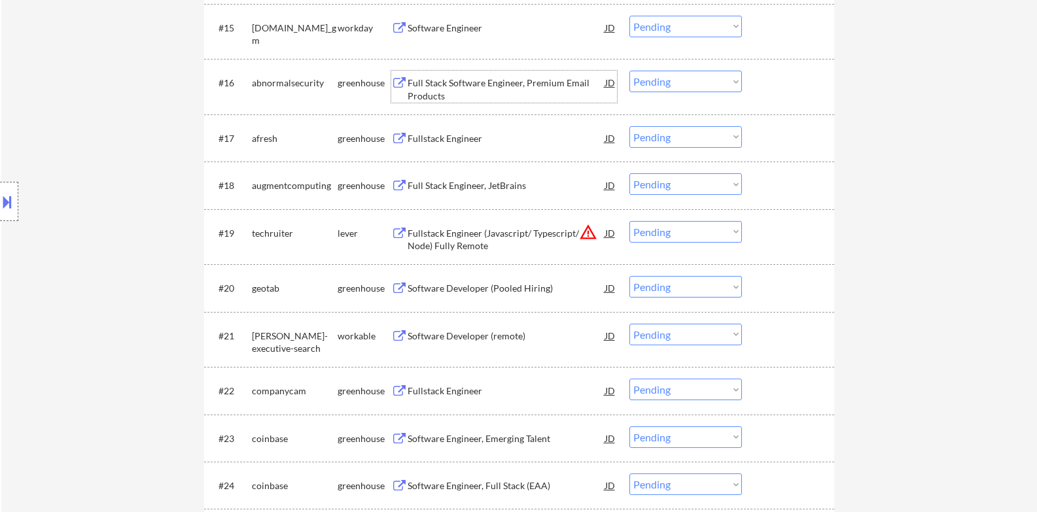
click at [532, 82] on div "Full Stack Software Engineer, Premium Email Products" at bounding box center [507, 90] width 198 height 26
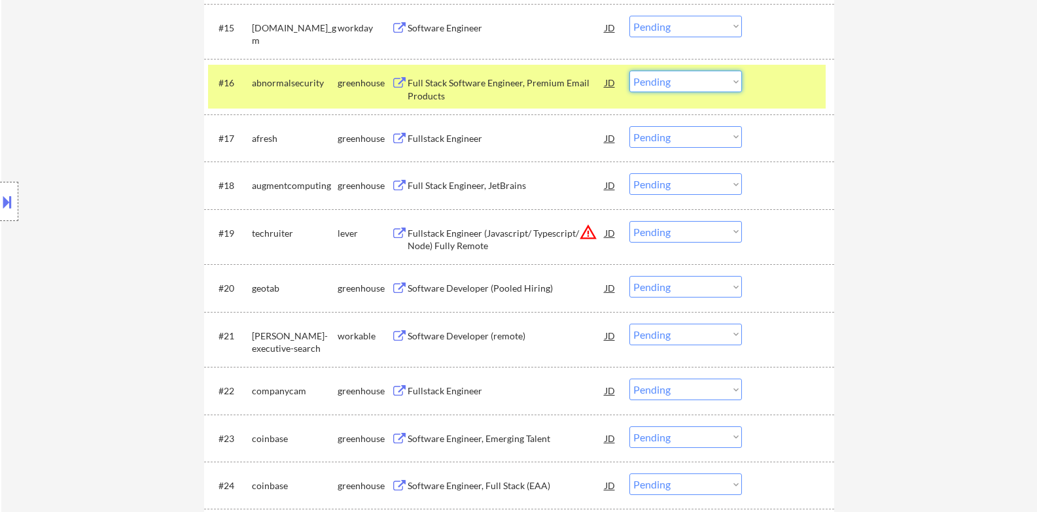
drag, startPoint x: 691, startPoint y: 82, endPoint x: 691, endPoint y: 92, distance: 9.8
click at [691, 82] on select "Choose an option... Pending Applied Excluded (Questions) Excluded (Expired) Exc…" at bounding box center [685, 82] width 113 height 22
click at [629, 71] on select "Choose an option... Pending Applied Excluded (Questions) Excluded (Expired) Exc…" at bounding box center [685, 82] width 113 height 22
click at [782, 90] on div at bounding box center [790, 83] width 58 height 24
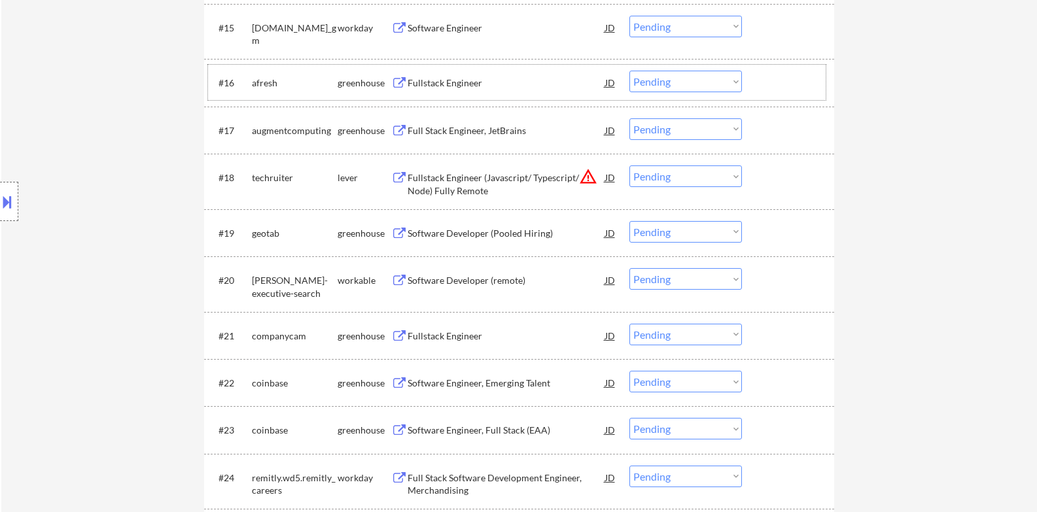
click at [460, 86] on div "Fullstack Engineer" at bounding box center [507, 83] width 198 height 13
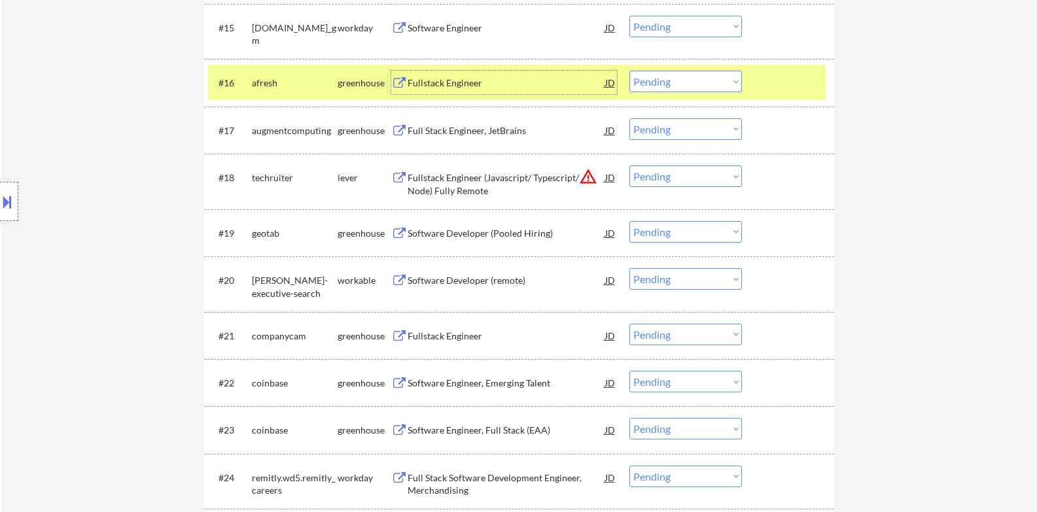
click at [669, 85] on select "Choose an option... Pending Applied Excluded (Questions) Excluded (Expired) Exc…" at bounding box center [685, 82] width 113 height 22
click at [629, 71] on select "Choose an option... Pending Applied Excluded (Questions) Excluded (Expired) Exc…" at bounding box center [685, 82] width 113 height 22
click at [801, 103] on div "#16 [PERSON_NAME] Fullstack Engineer JD warning_amber Choose an option... Pendi…" at bounding box center [519, 82] width 630 height 47
click at [794, 85] on div at bounding box center [790, 83] width 58 height 24
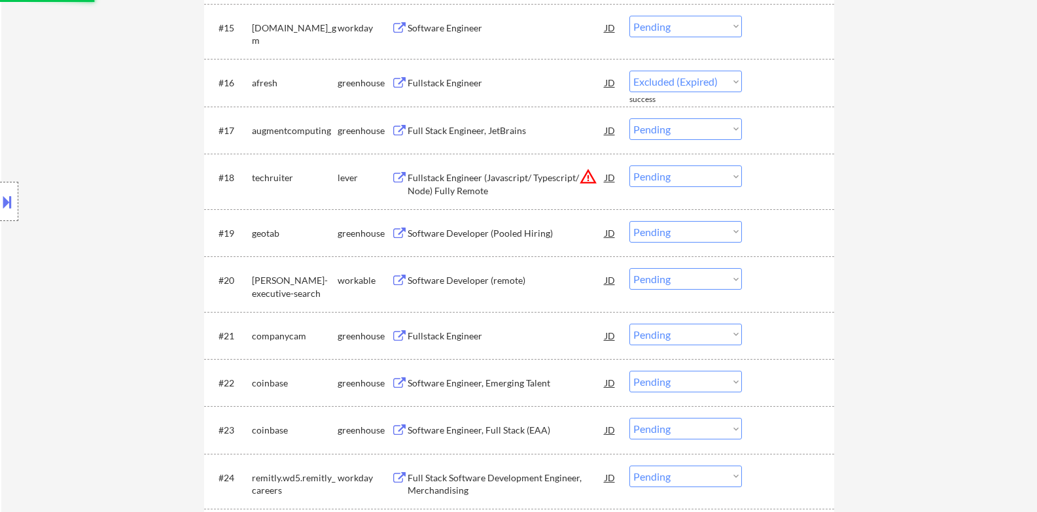
select select ""pending""
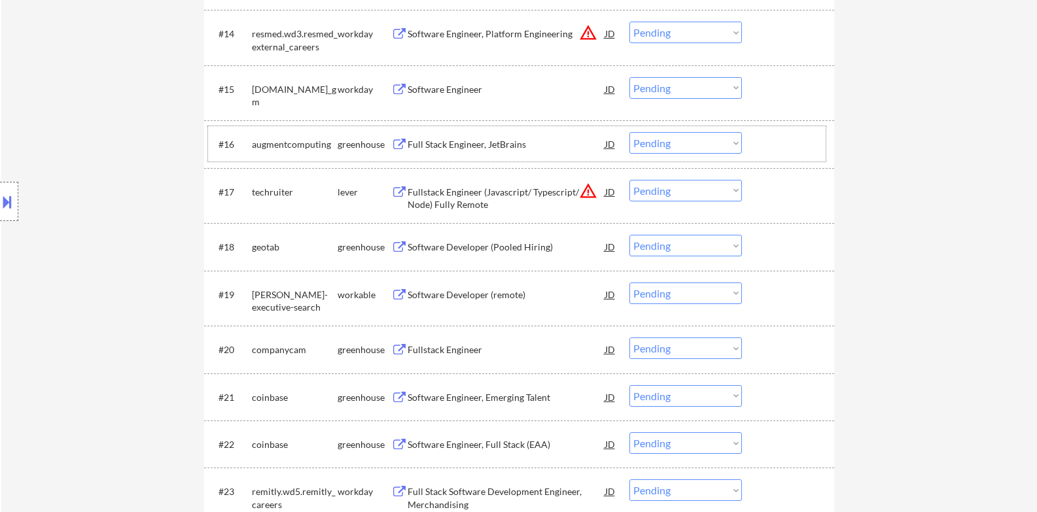
scroll to position [1090, 0]
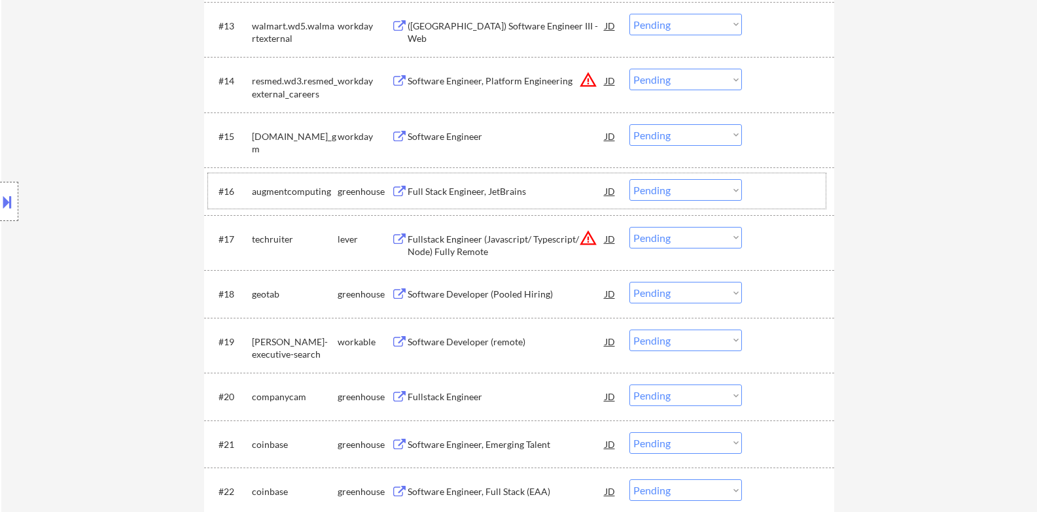
click at [466, 130] on div "Software Engineer" at bounding box center [507, 136] width 198 height 13
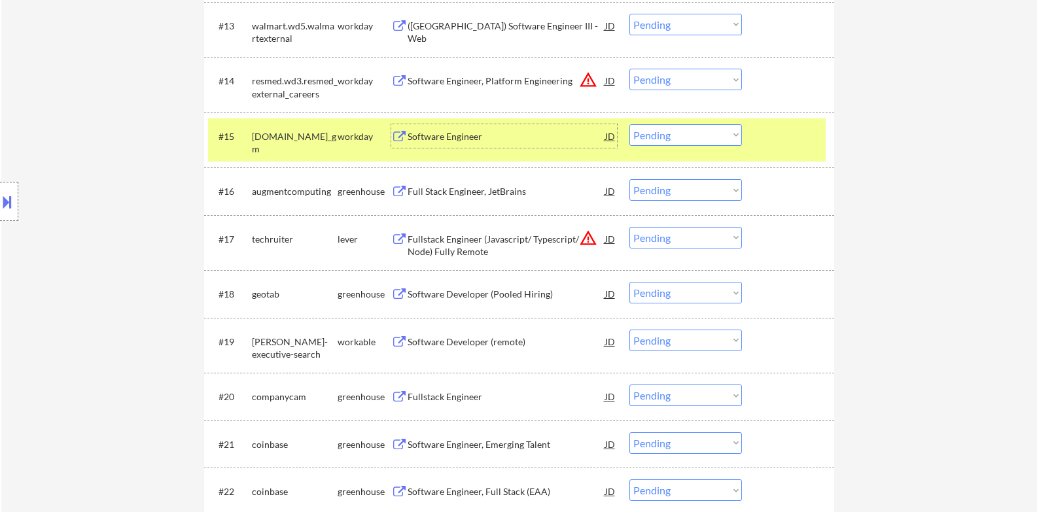
click at [708, 141] on select "Choose an option... Pending Applied Excluded (Questions) Excluded (Expired) Exc…" at bounding box center [685, 135] width 113 height 22
click at [629, 124] on select "Choose an option... Pending Applied Excluded (Questions) Excluded (Expired) Exc…" at bounding box center [685, 135] width 113 height 22
click at [778, 141] on div at bounding box center [790, 136] width 58 height 24
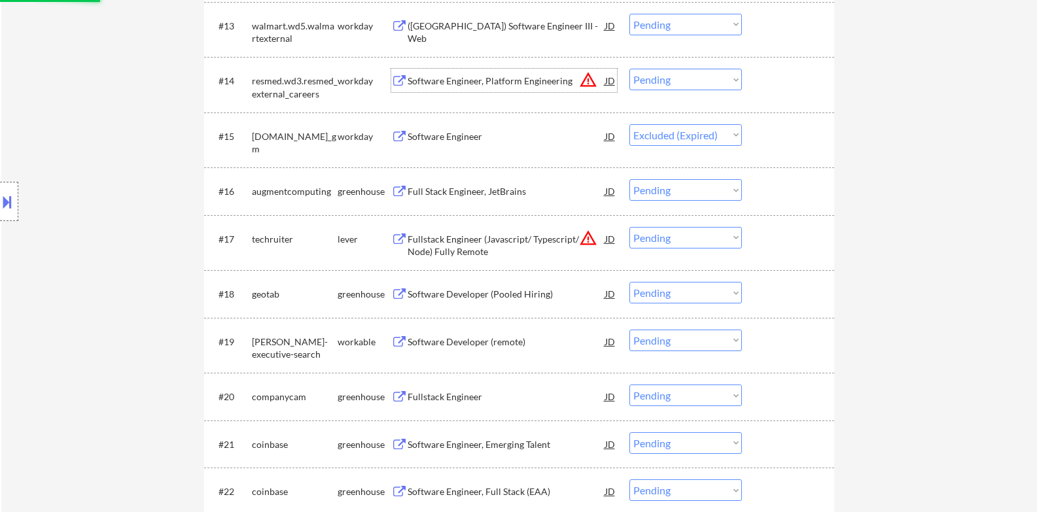
click at [522, 77] on div "Software Engineer, Platform Engineering" at bounding box center [507, 81] width 198 height 13
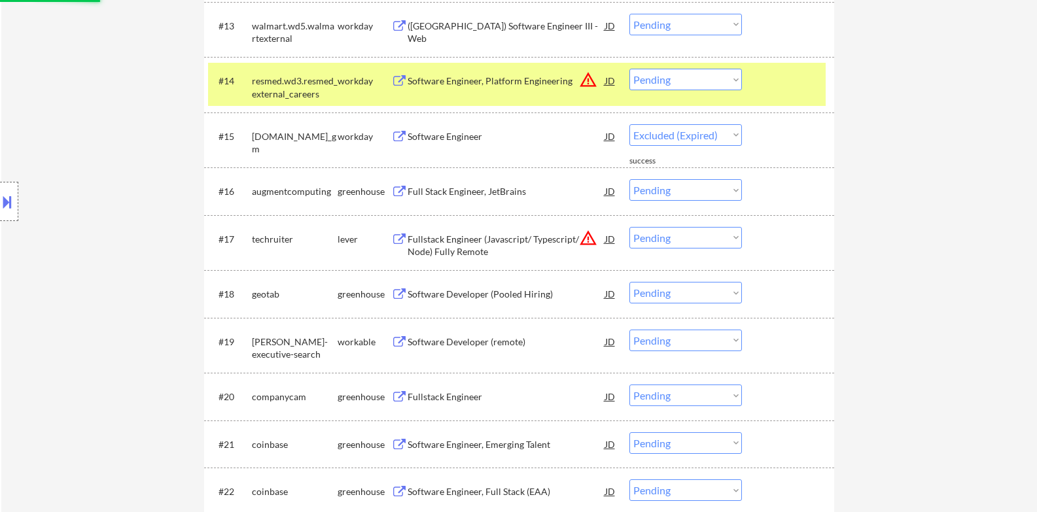
select select ""pending""
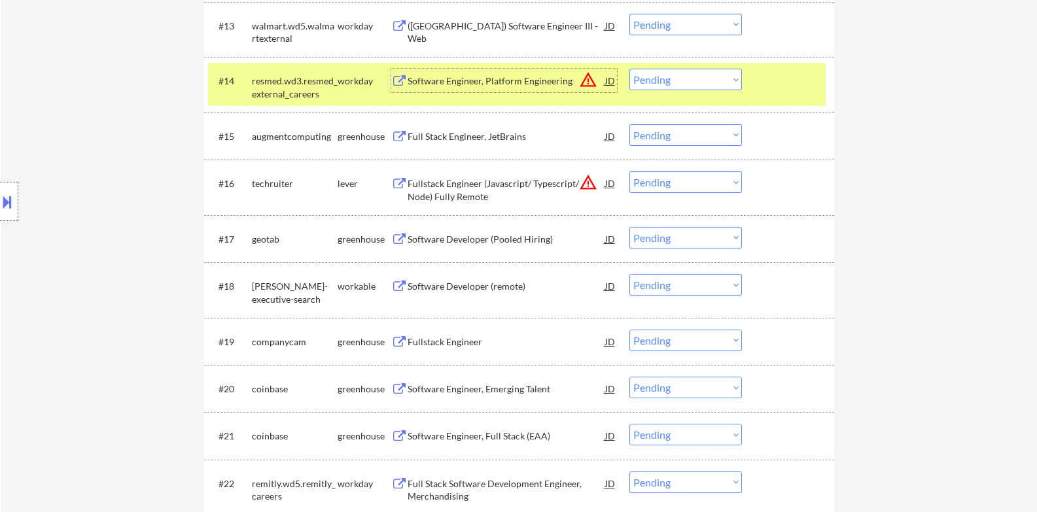
drag, startPoint x: 767, startPoint y: 81, endPoint x: 761, endPoint y: 90, distance: 10.9
click at [768, 81] on div at bounding box center [790, 81] width 58 height 24
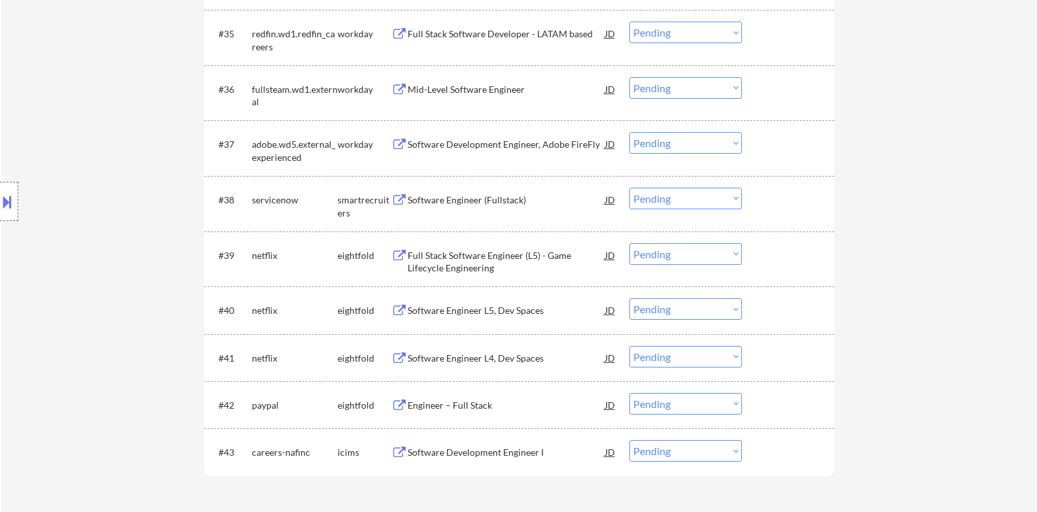
scroll to position [2180, 0]
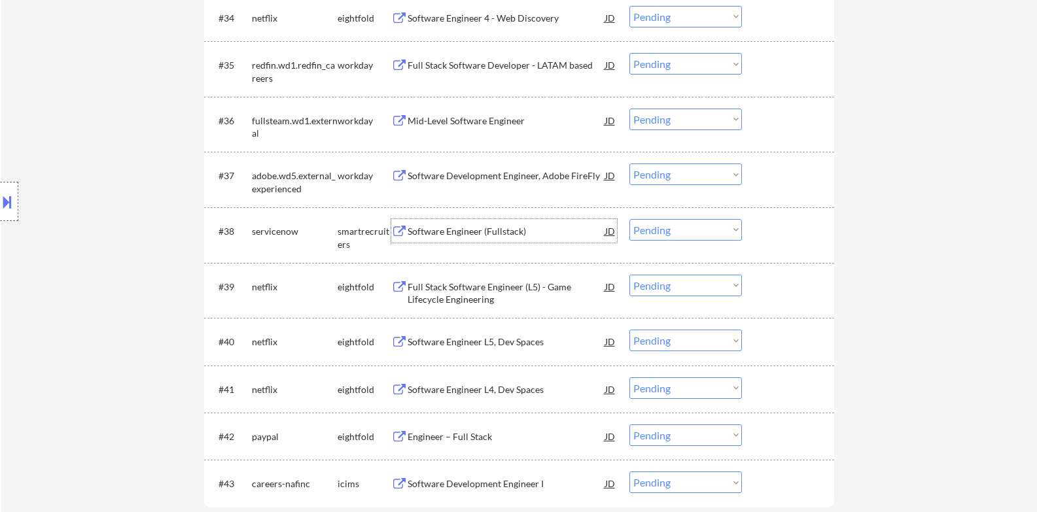
click at [493, 232] on div "Software Engineer (Fullstack)" at bounding box center [507, 231] width 198 height 13
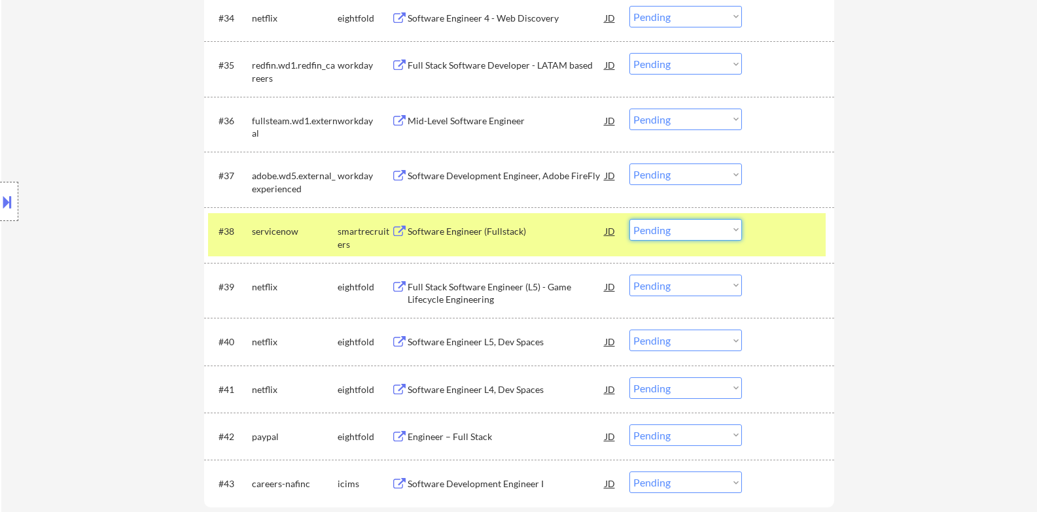
click at [687, 232] on select "Choose an option... Pending Applied Excluded (Questions) Excluded (Expired) Exc…" at bounding box center [685, 230] width 113 height 22
click at [629, 219] on select "Choose an option... Pending Applied Excluded (Questions) Excluded (Expired) Exc…" at bounding box center [685, 230] width 113 height 22
select select ""pending""
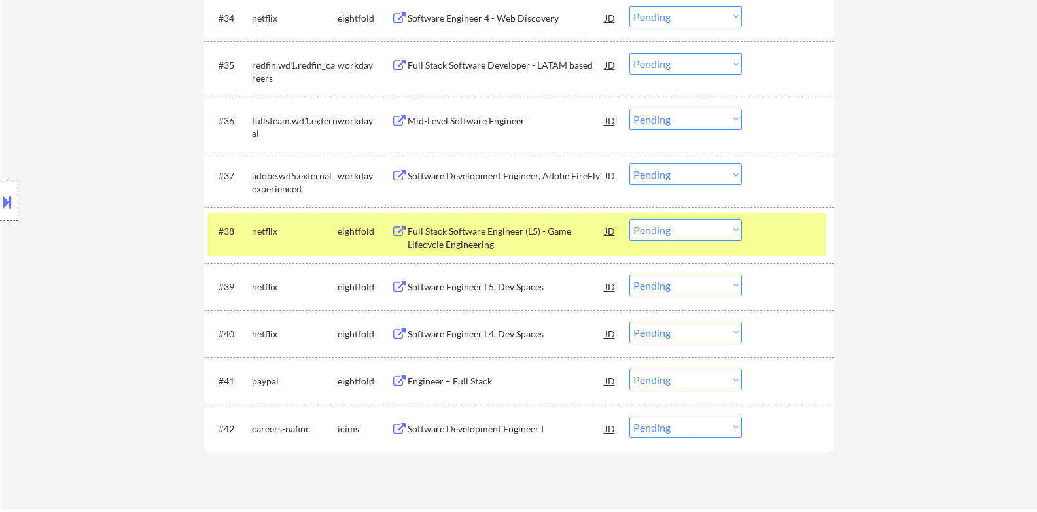
click at [778, 227] on div at bounding box center [790, 231] width 58 height 24
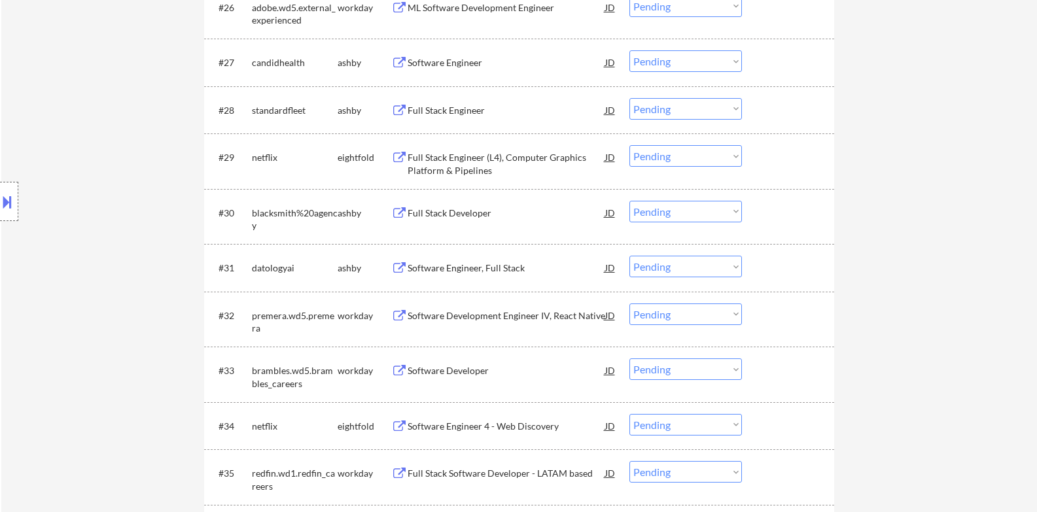
scroll to position [1744, 0]
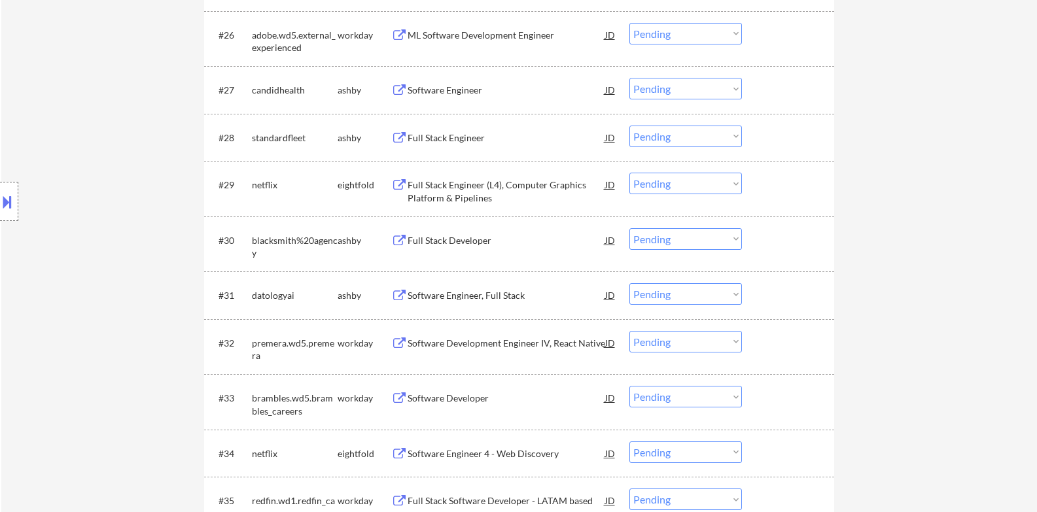
click at [492, 298] on div "Software Engineer, Full Stack" at bounding box center [507, 295] width 198 height 13
